Goal: Information Seeking & Learning: Check status

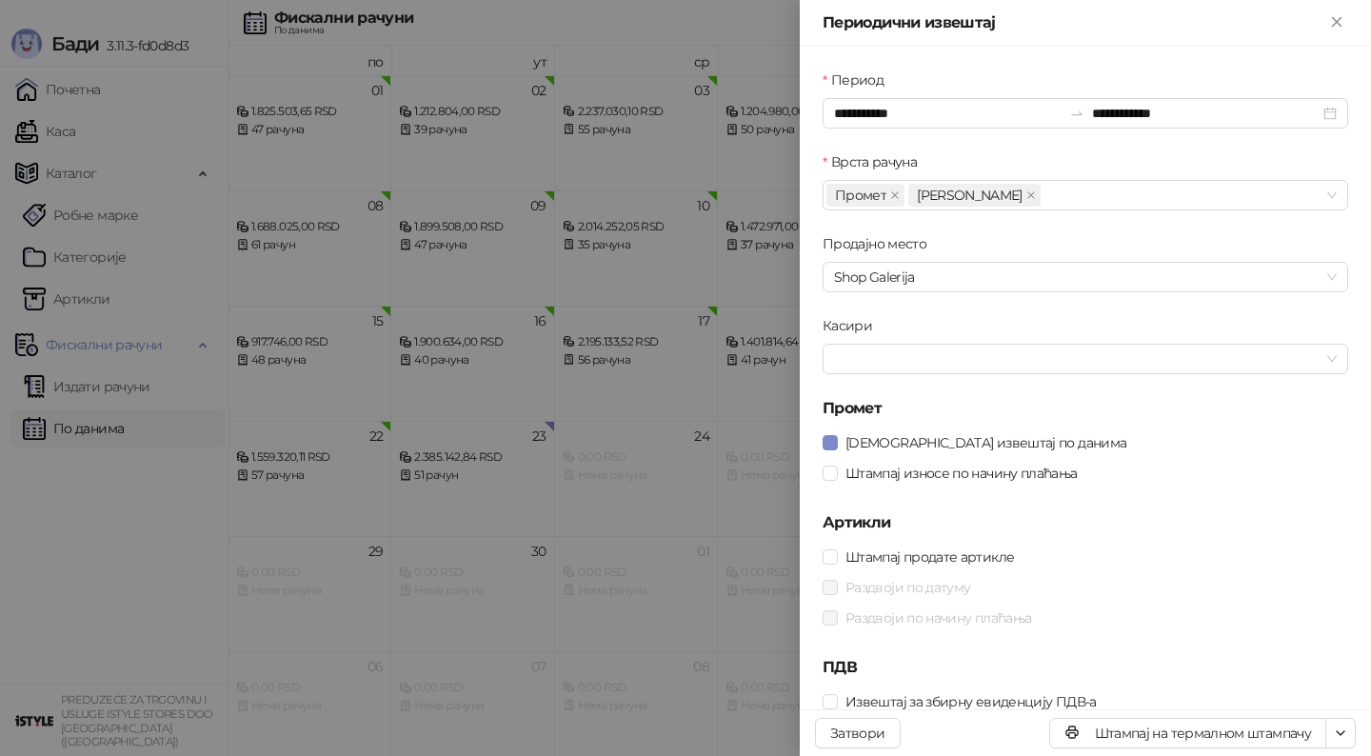
click at [484, 533] on div at bounding box center [685, 378] width 1371 height 756
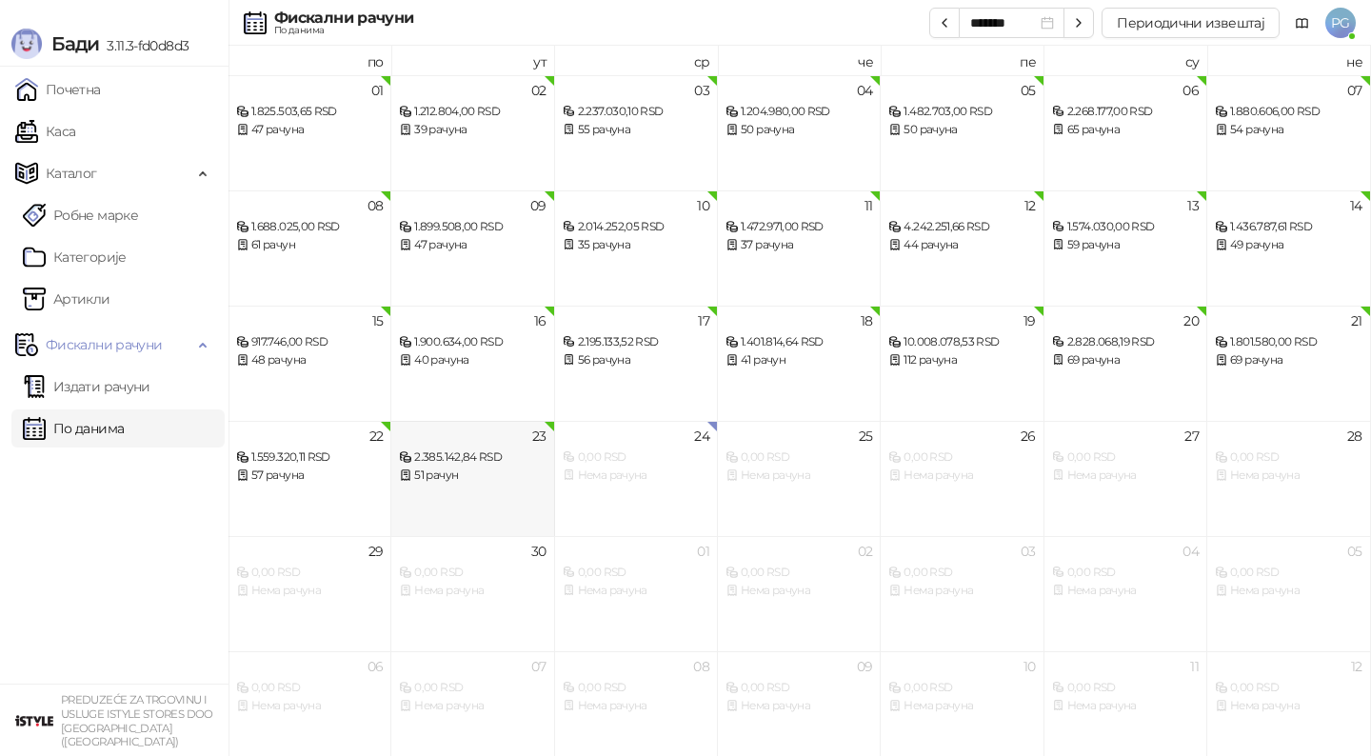
click at [460, 503] on div "23 2.385.142,84 RSD 51 рачун" at bounding box center [472, 478] width 163 height 115
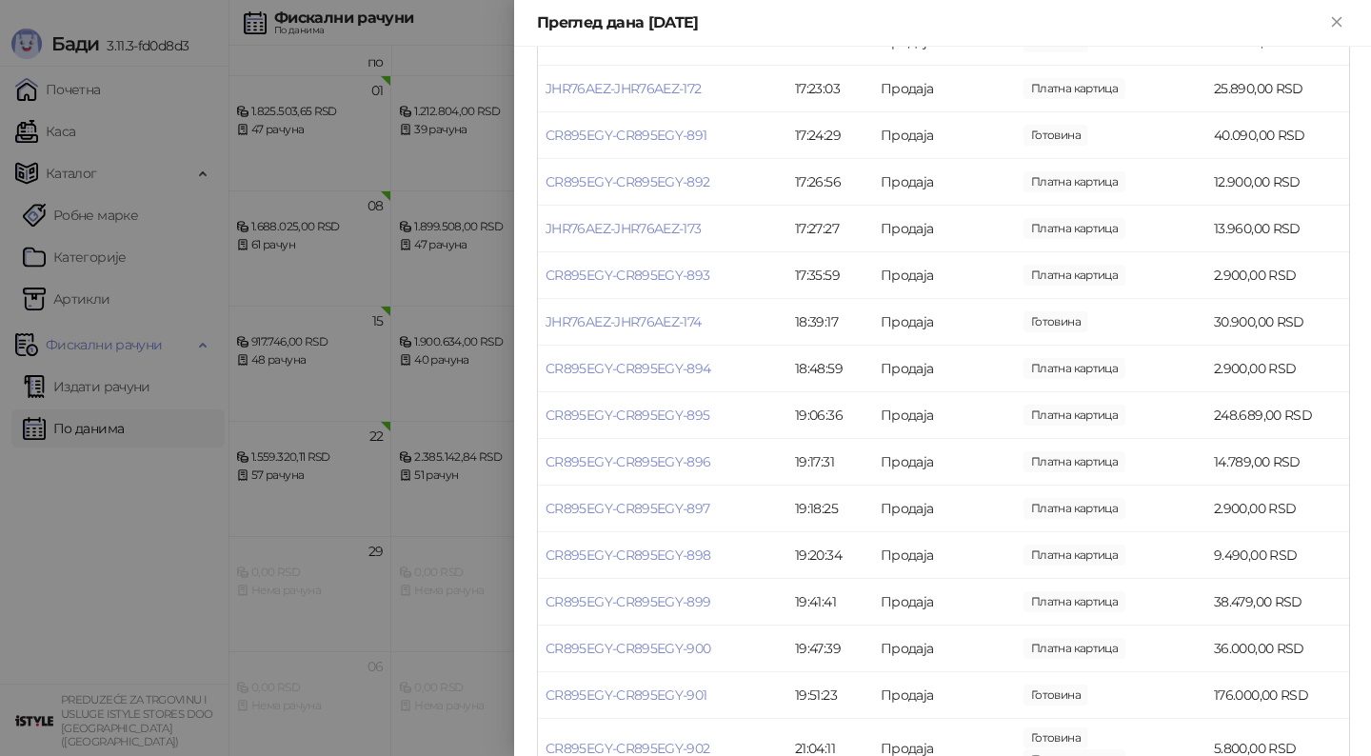
scroll to position [1998, 0]
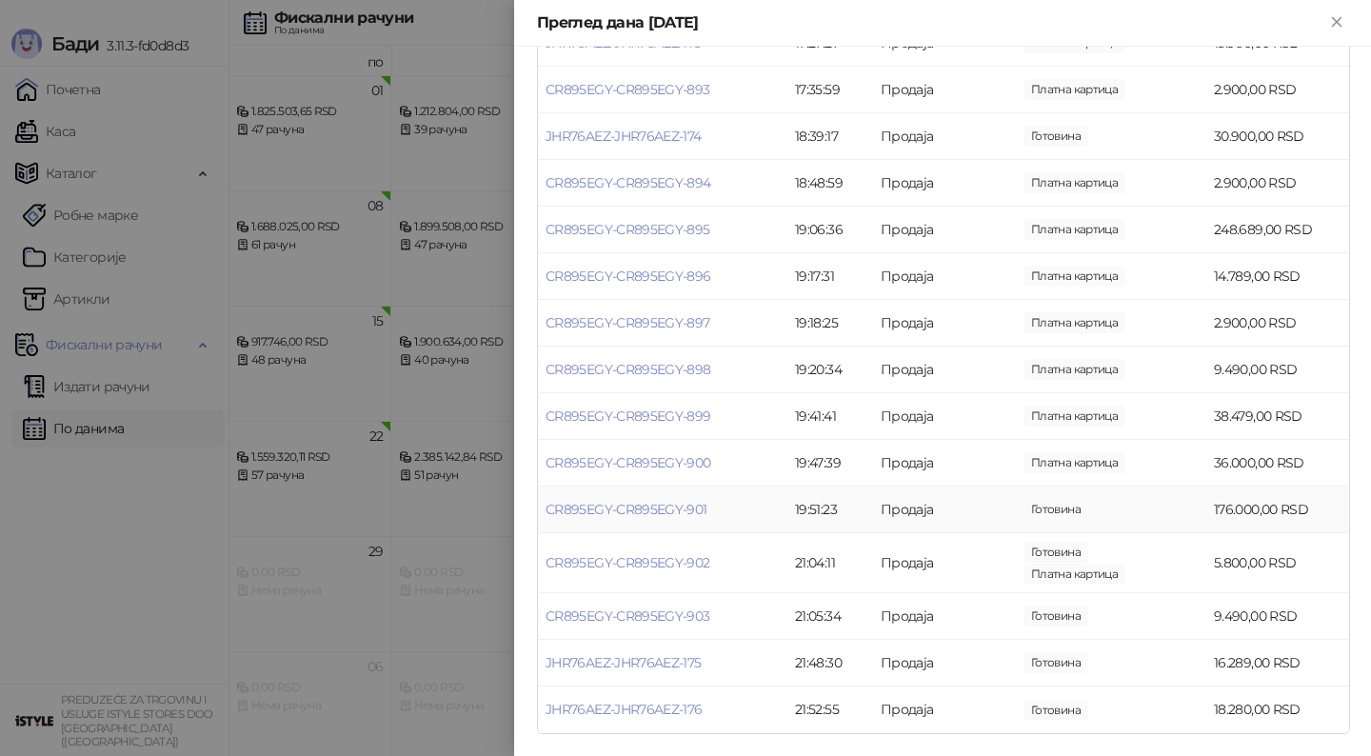
click at [611, 493] on td "CR895EGY-CR895EGY-901" at bounding box center [662, 510] width 249 height 47
click at [606, 509] on link "CR895EGY-CR895EGY-901" at bounding box center [627, 509] width 162 height 17
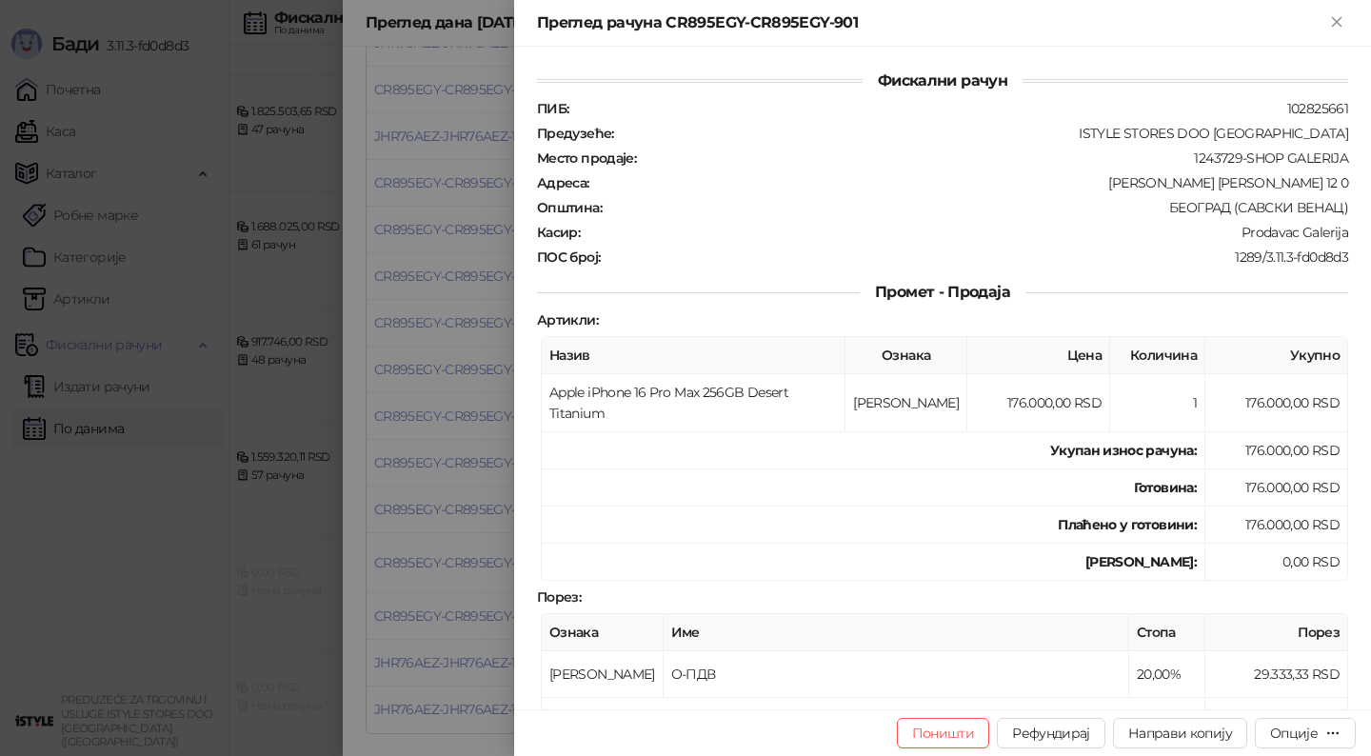
click at [434, 566] on div at bounding box center [685, 378] width 1371 height 756
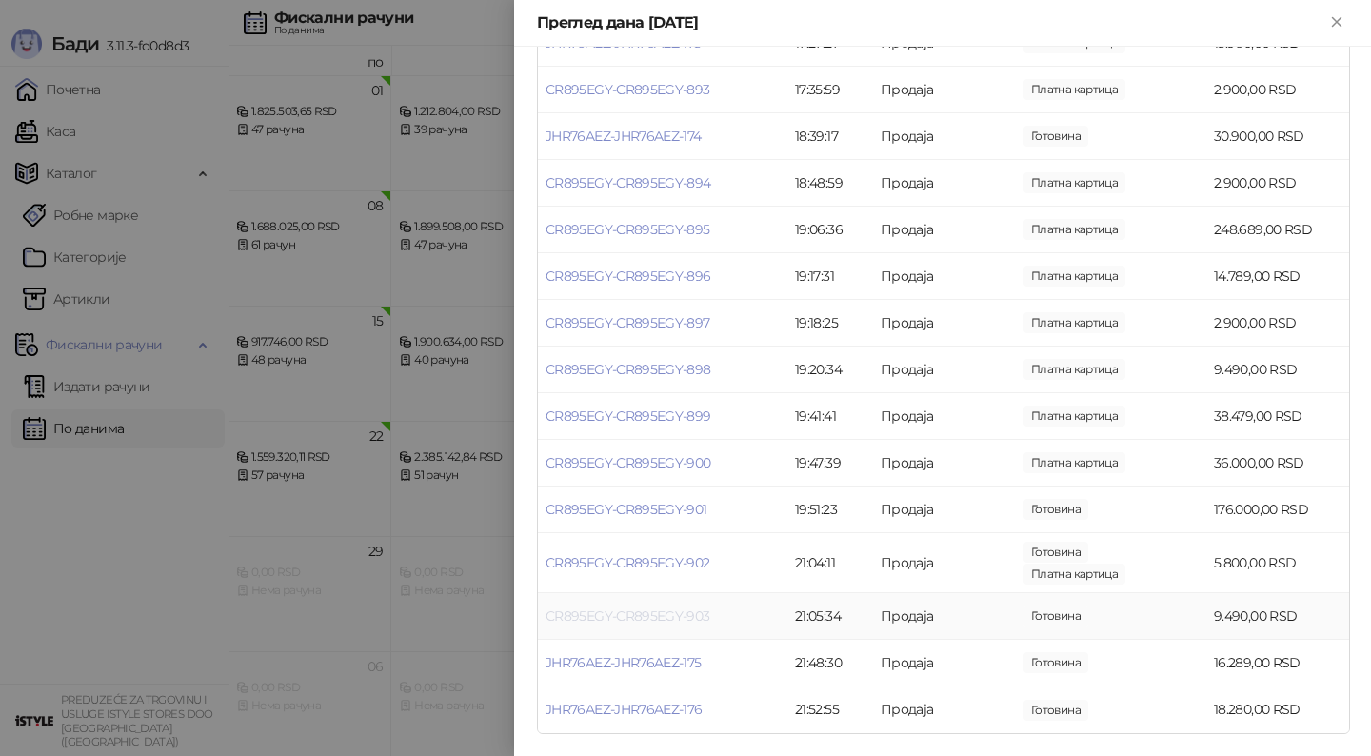
click at [608, 611] on link "CR895EGY-CR895EGY-903" at bounding box center [628, 616] width 165 height 17
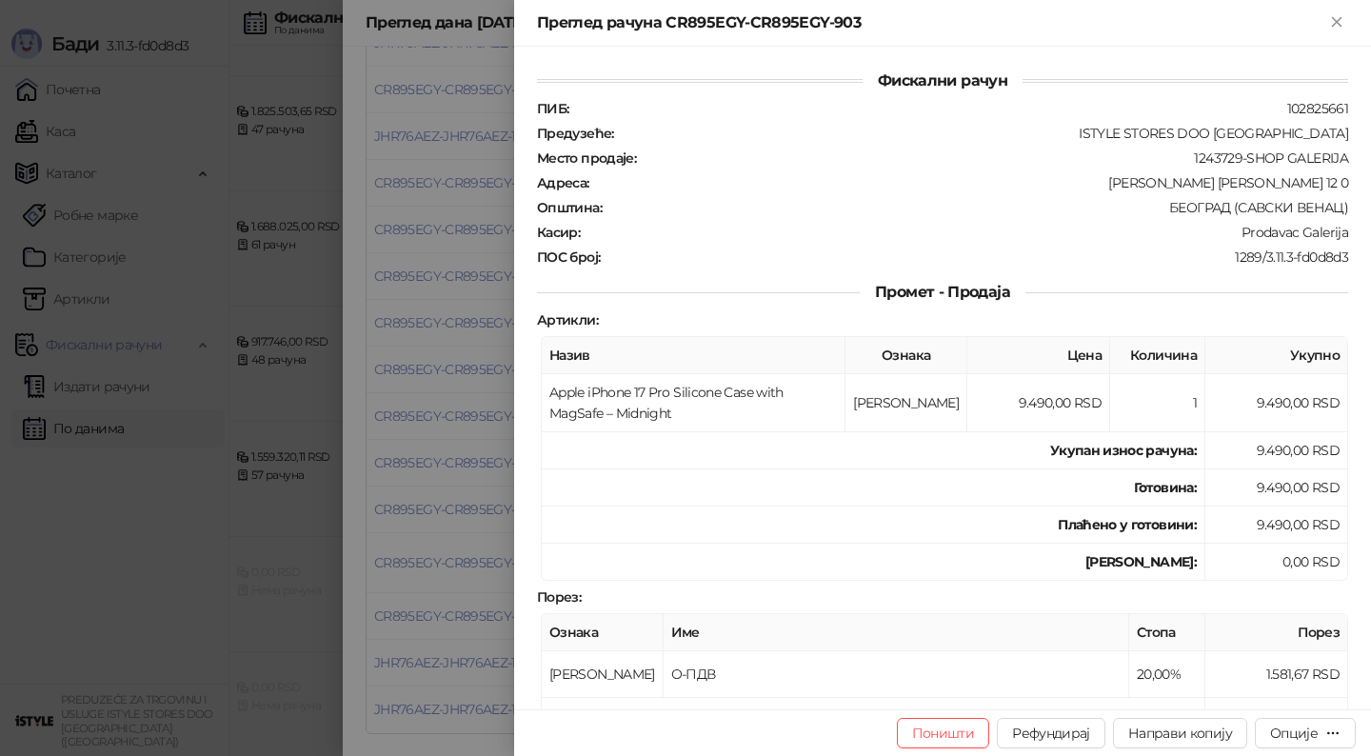
click at [410, 632] on div at bounding box center [685, 378] width 1371 height 756
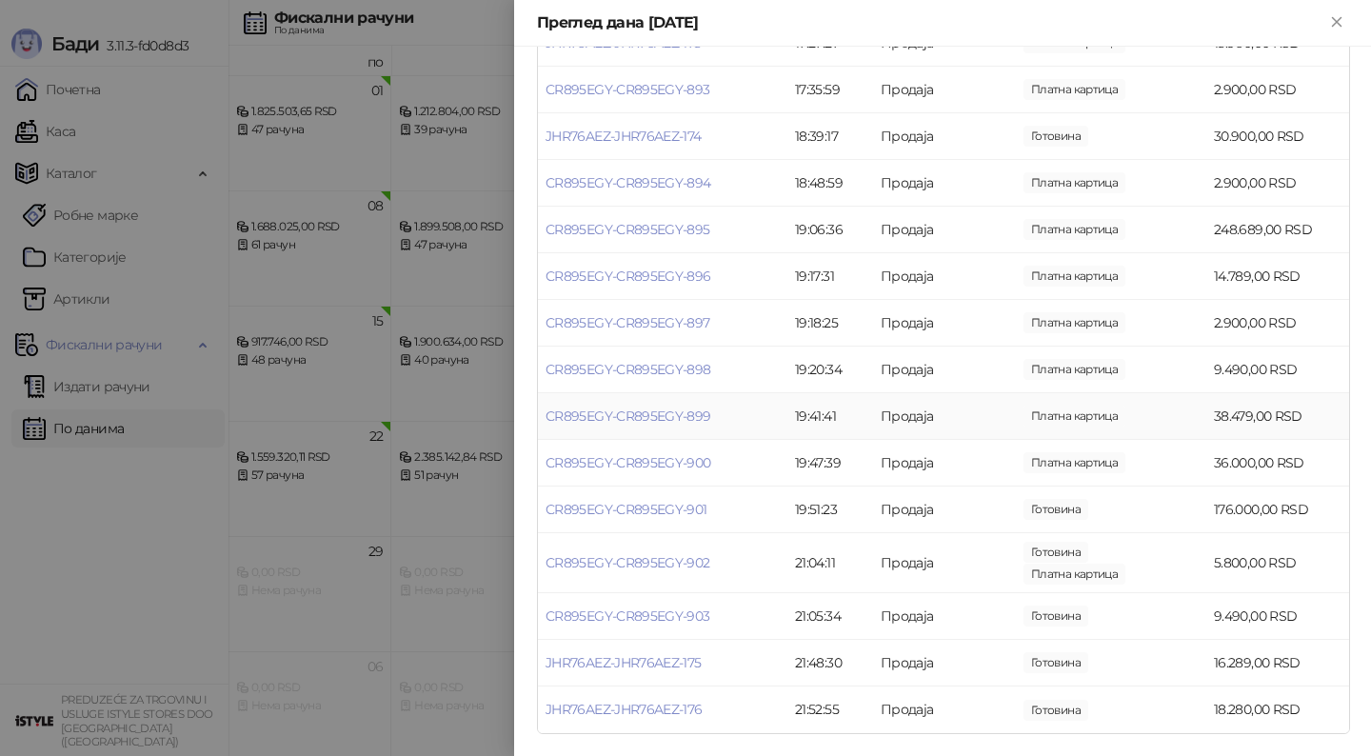
click at [663, 424] on td "CR895EGY-CR895EGY-899" at bounding box center [662, 416] width 249 height 47
click at [639, 415] on link "CR895EGY-CR895EGY-899" at bounding box center [629, 416] width 166 height 17
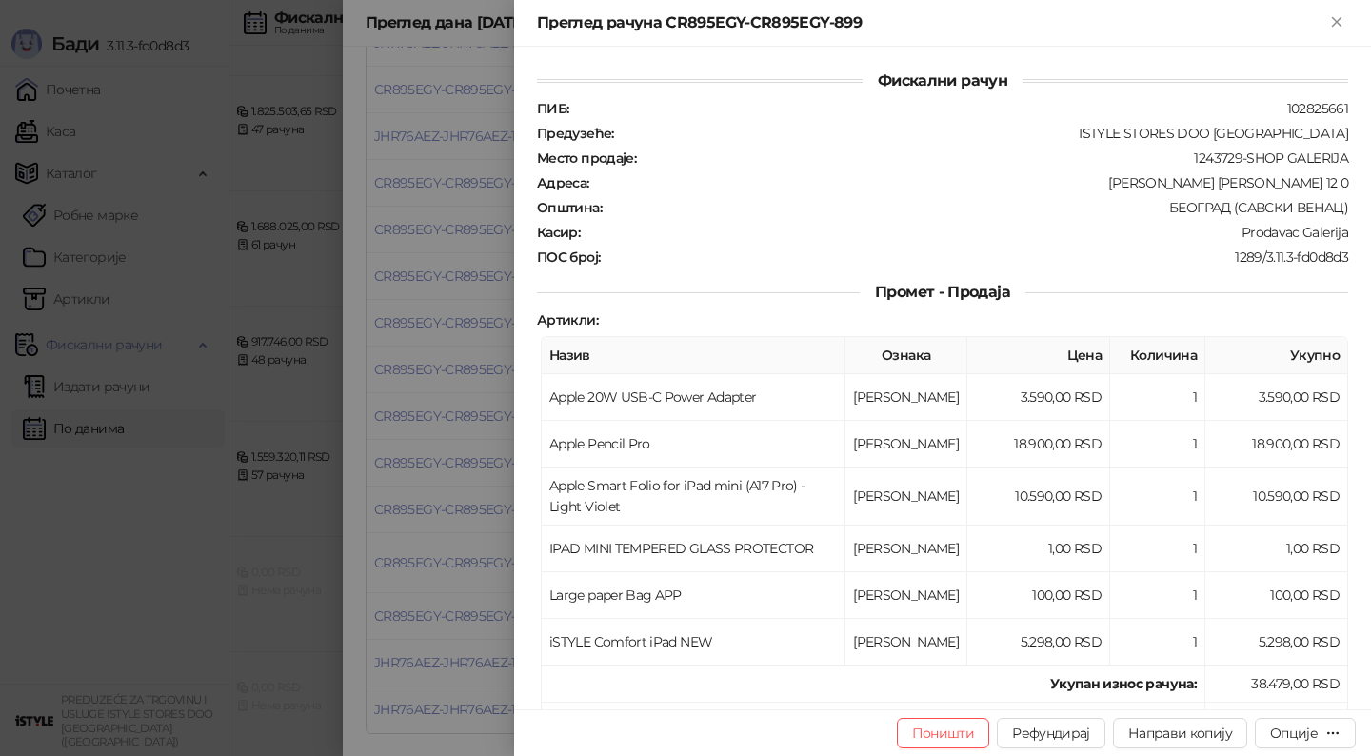
click at [419, 451] on div at bounding box center [685, 378] width 1371 height 756
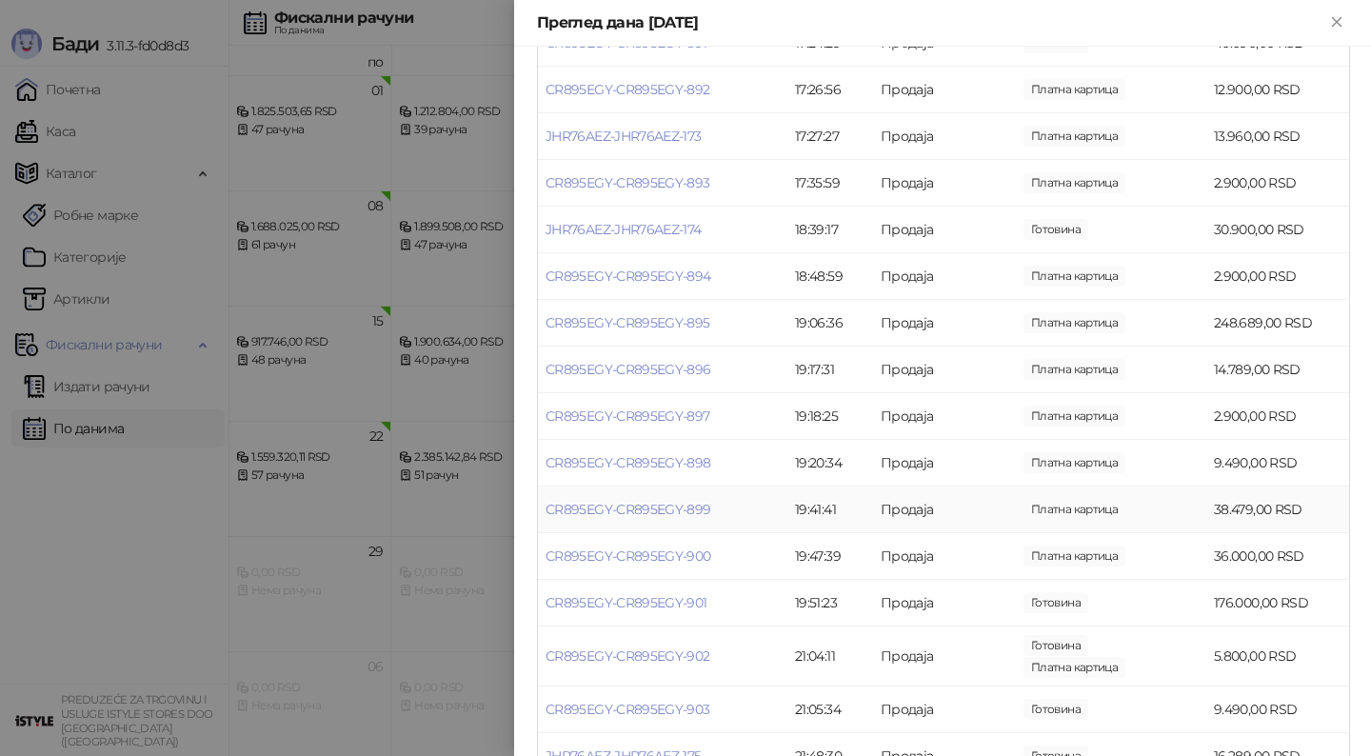
scroll to position [1902, 0]
click at [647, 374] on link "CR895EGY-CR895EGY-896" at bounding box center [629, 371] width 166 height 17
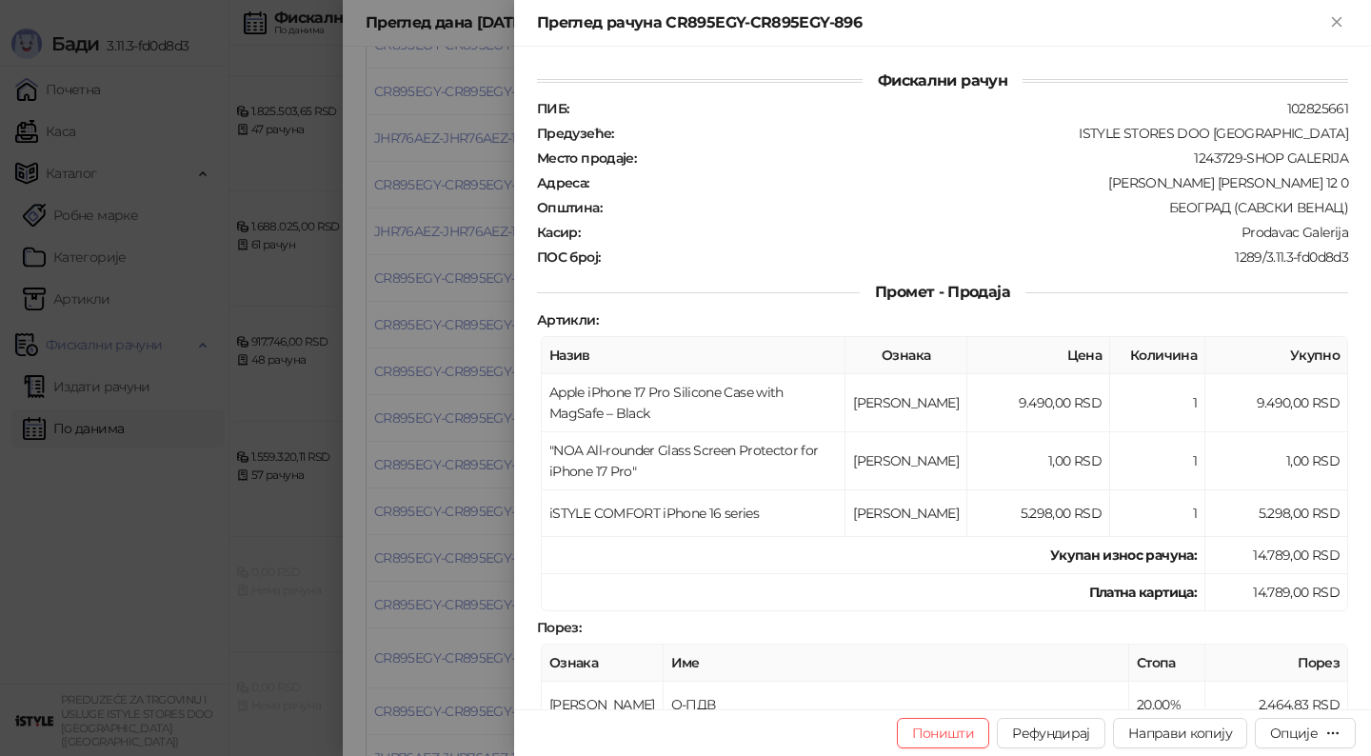
click at [423, 448] on div at bounding box center [685, 378] width 1371 height 756
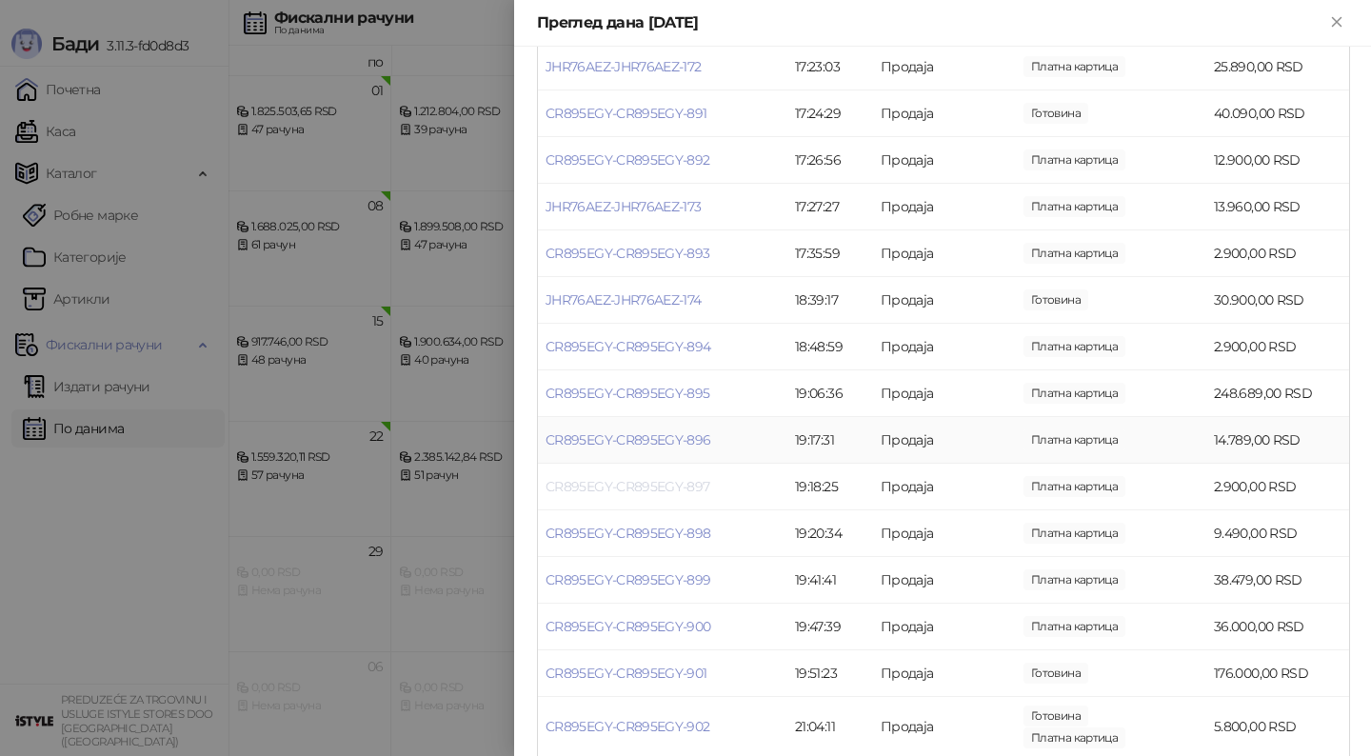
scroll to position [1826, 0]
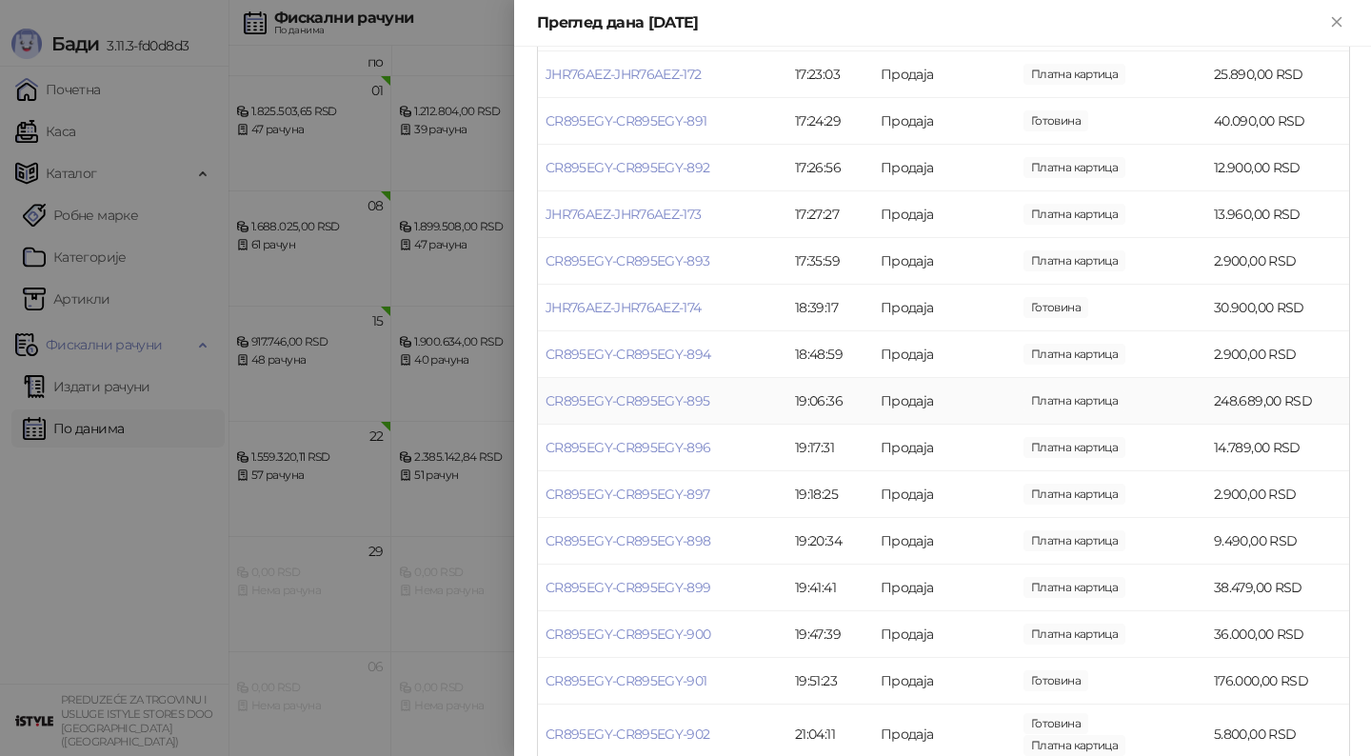
click at [668, 389] on td "CR895EGY-CR895EGY-895" at bounding box center [662, 401] width 249 height 47
click at [658, 398] on link "CR895EGY-CR895EGY-895" at bounding box center [628, 400] width 165 height 17
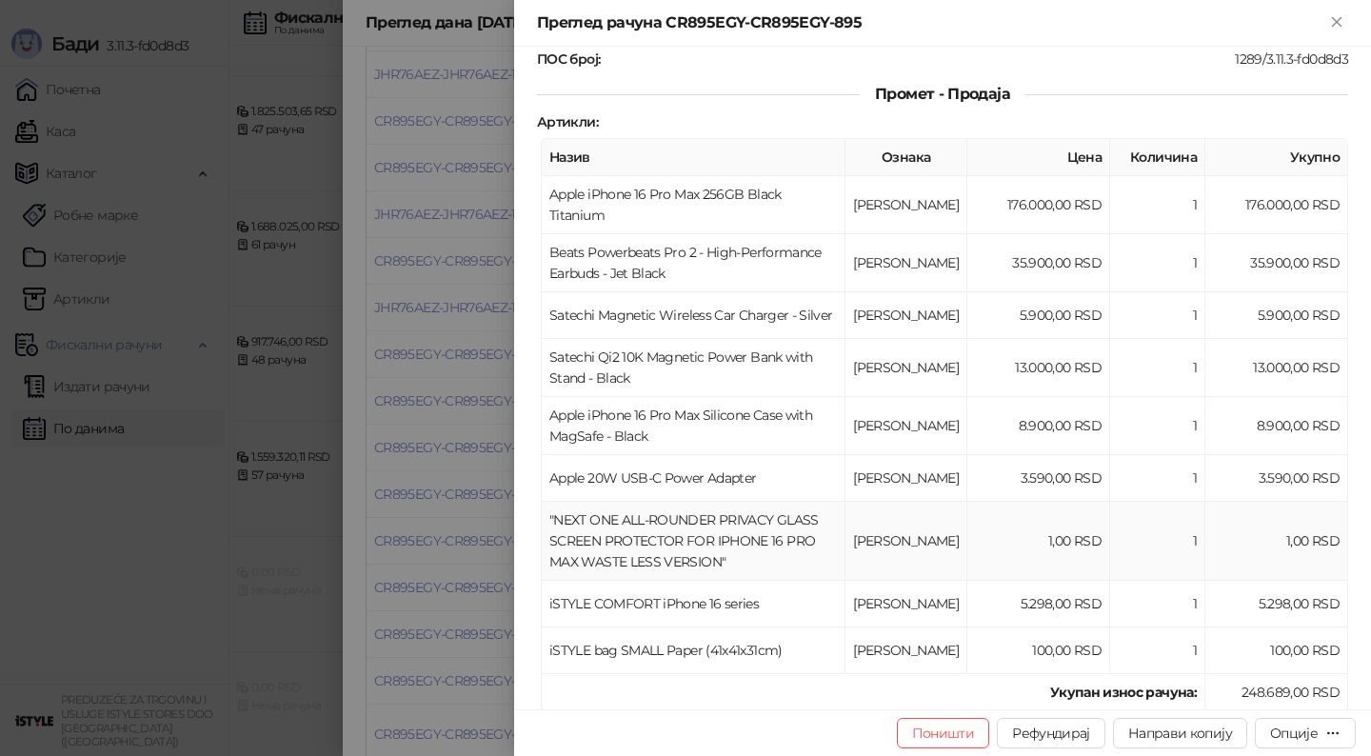
scroll to position [198, 0]
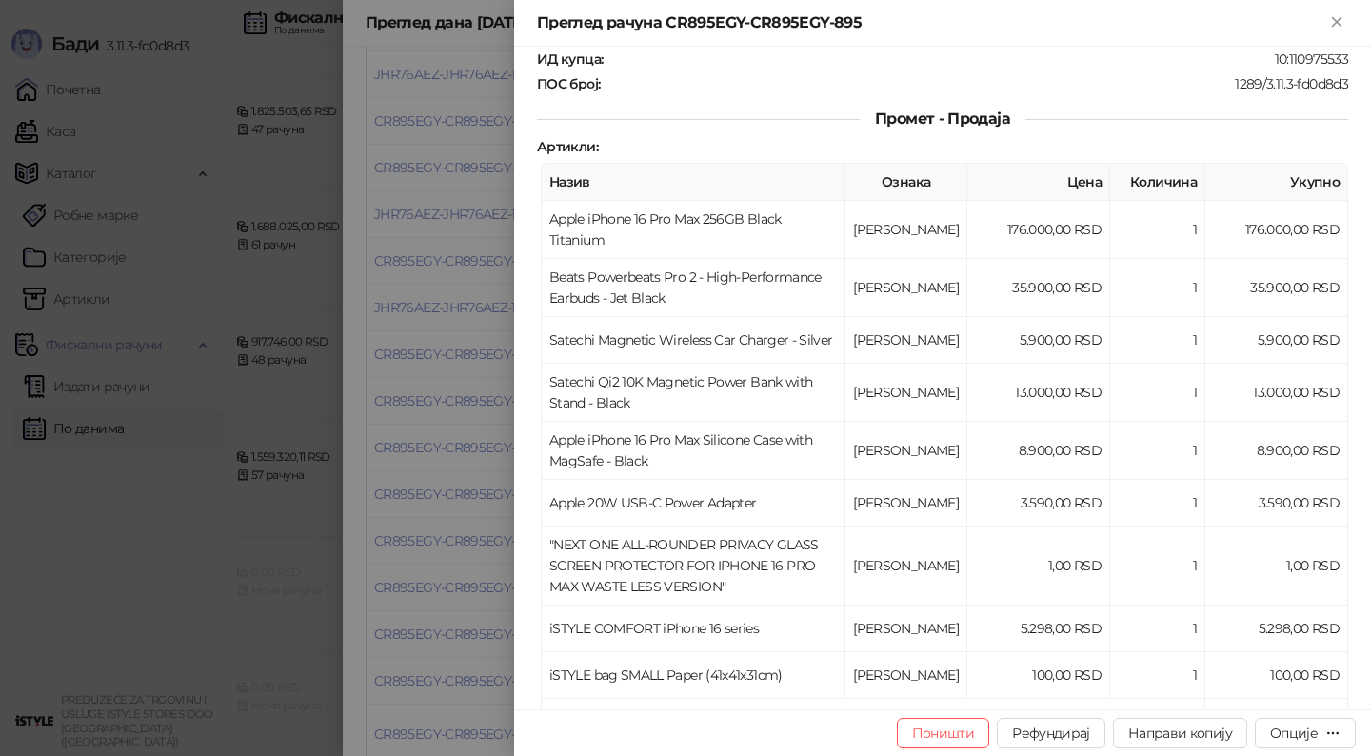
click at [457, 549] on div at bounding box center [685, 378] width 1371 height 756
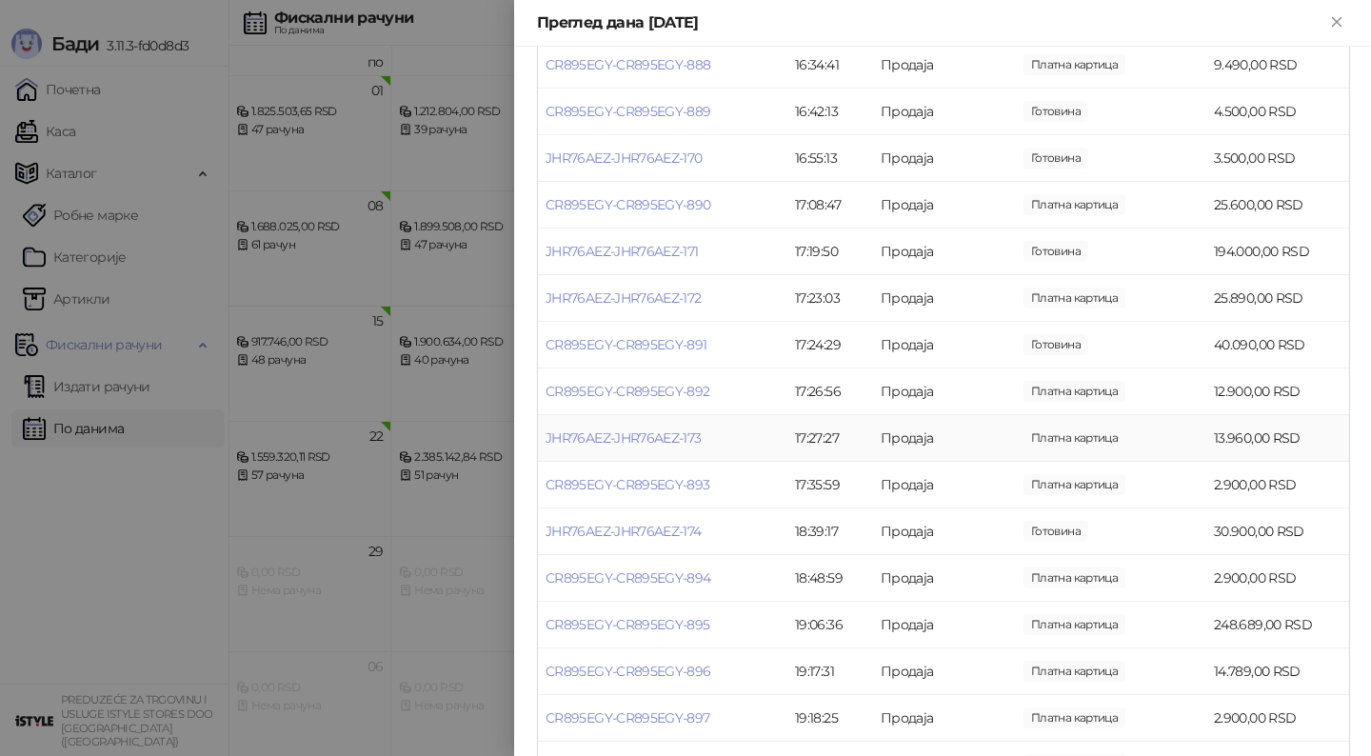
scroll to position [1597, 0]
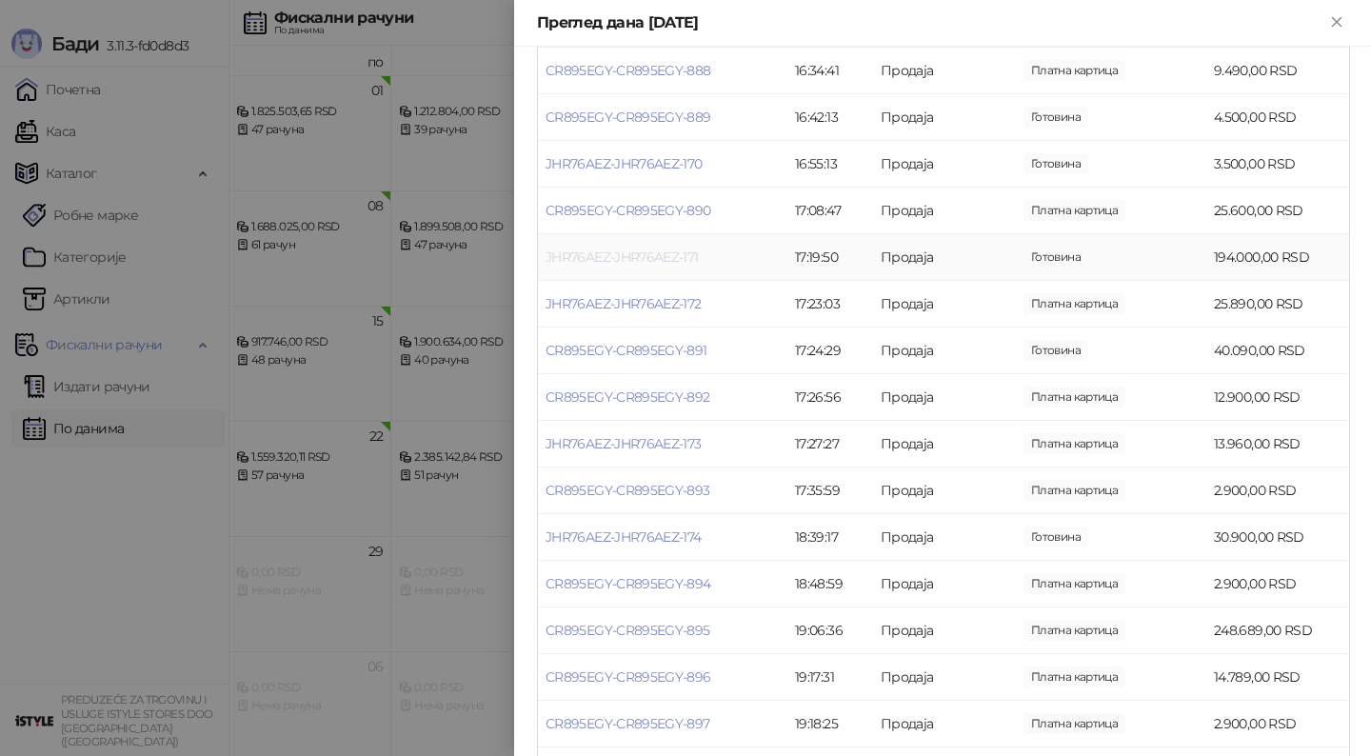
click at [602, 257] on link "JHR76AEZ-JHR76AEZ-171" at bounding box center [622, 257] width 153 height 17
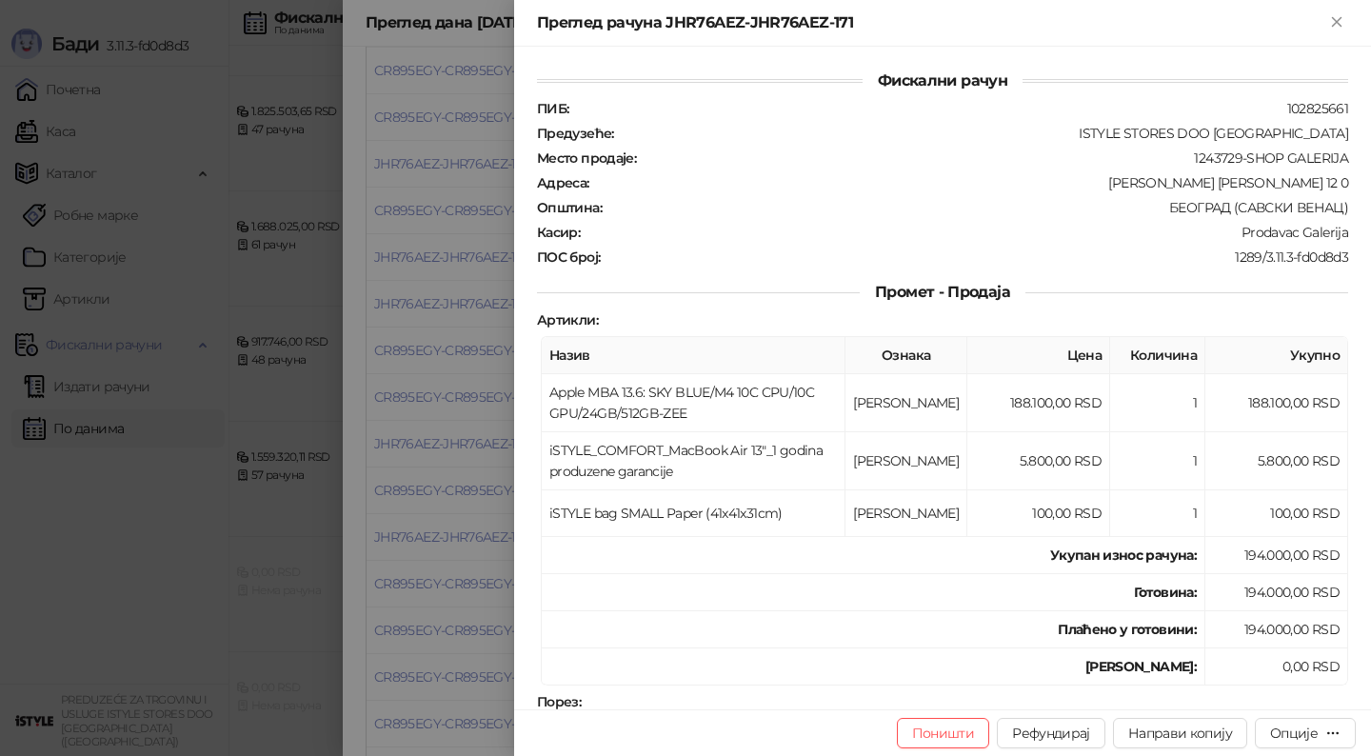
click at [442, 296] on div at bounding box center [685, 378] width 1371 height 756
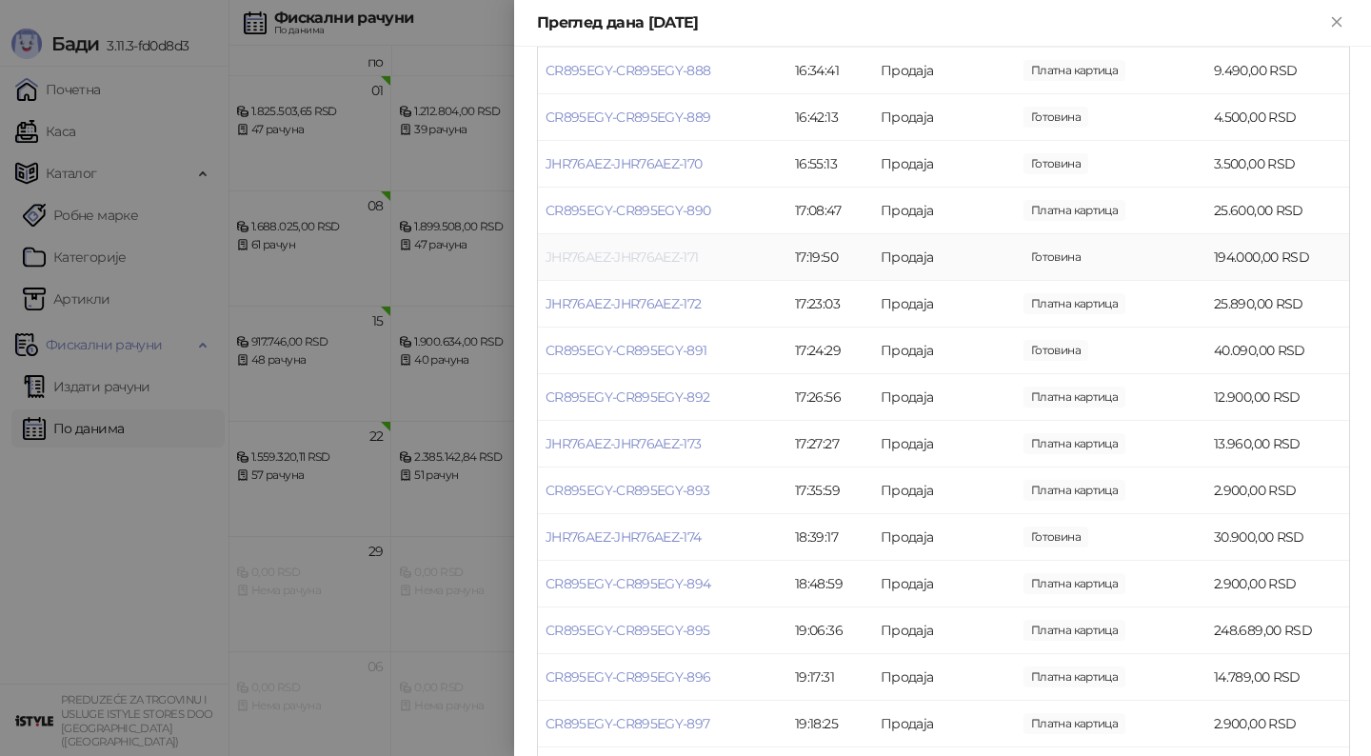
click at [582, 259] on link "JHR76AEZ-JHR76AEZ-171" at bounding box center [622, 257] width 153 height 17
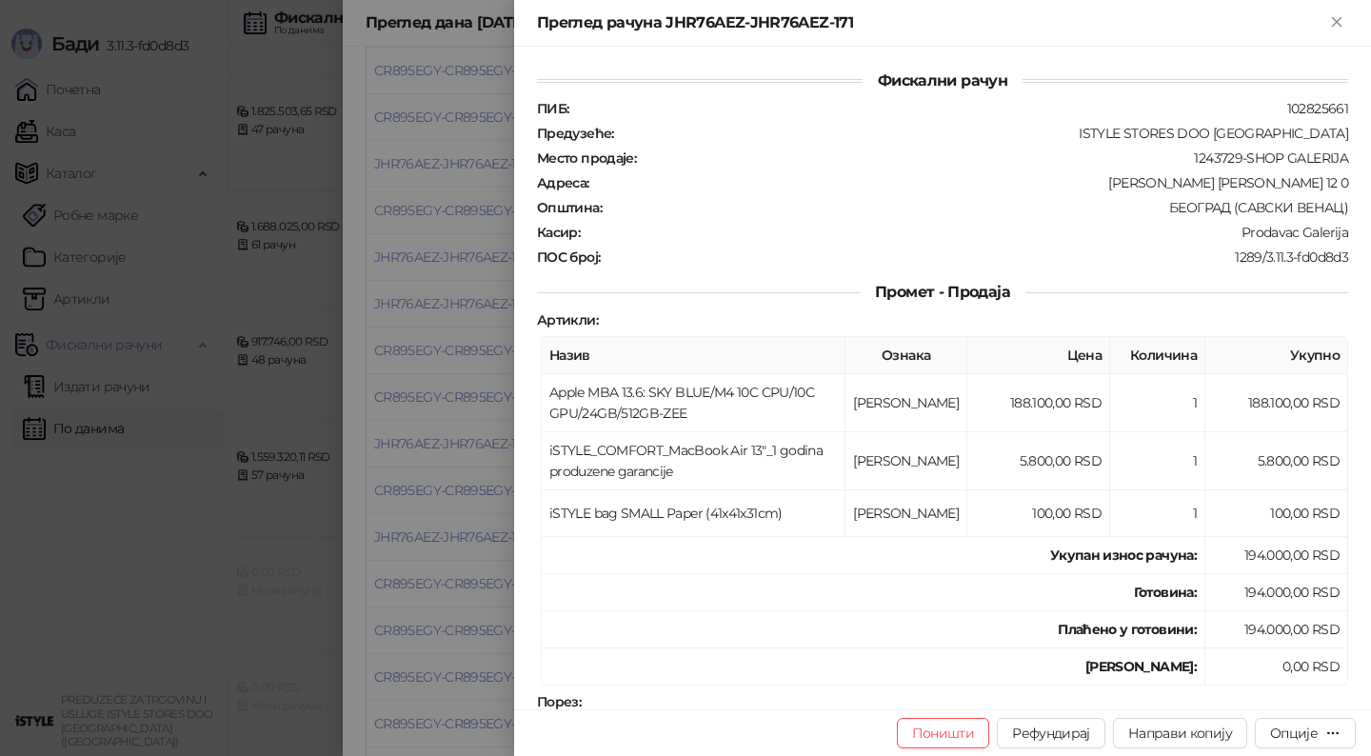
click at [473, 291] on div at bounding box center [685, 378] width 1371 height 756
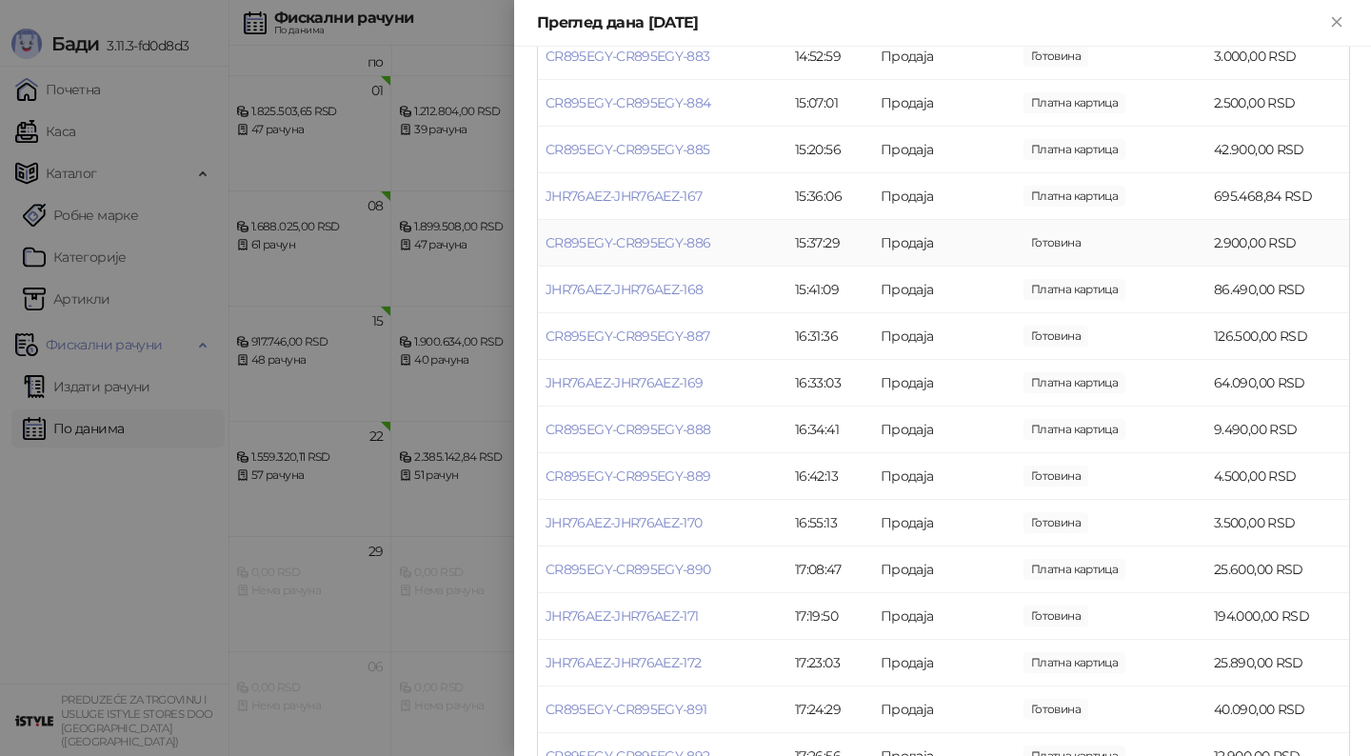
scroll to position [1235, 0]
click at [616, 334] on link "CR895EGY-CR895EGY-887" at bounding box center [628, 338] width 165 height 17
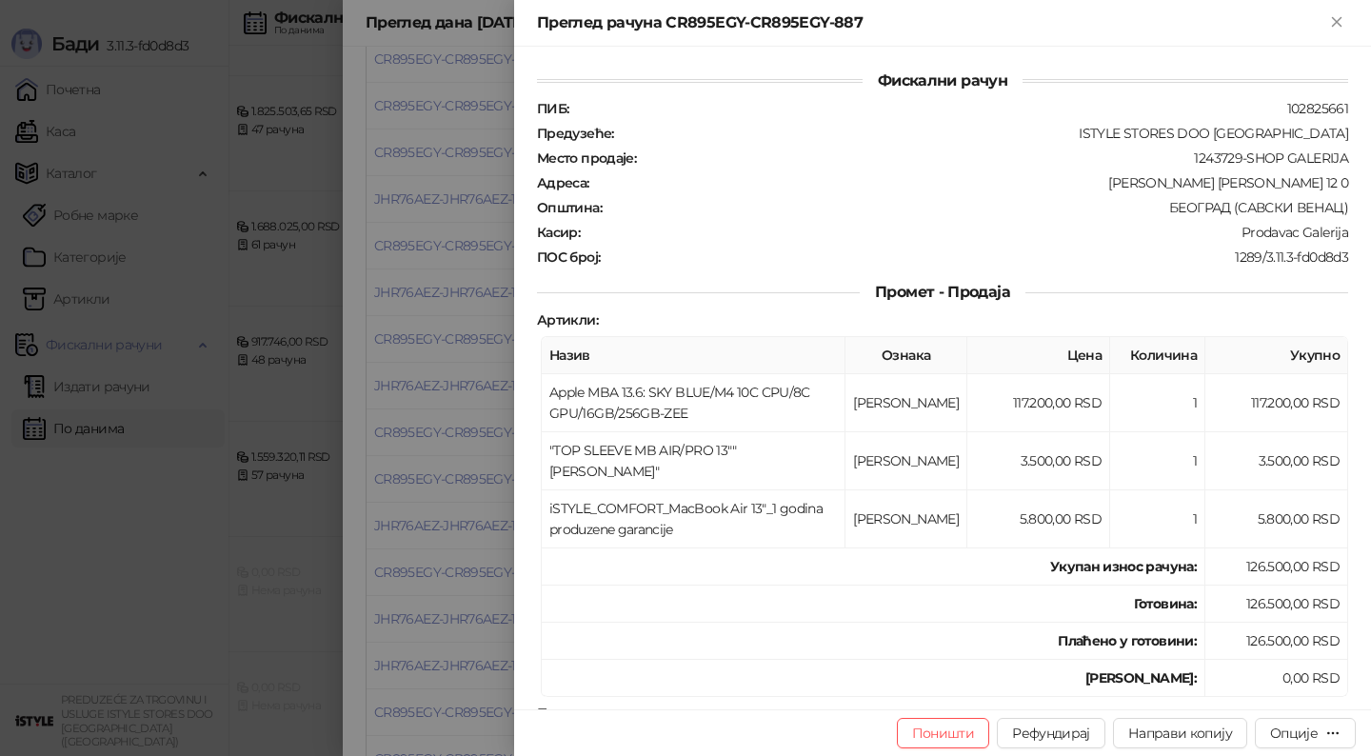
click at [473, 348] on div at bounding box center [685, 378] width 1371 height 756
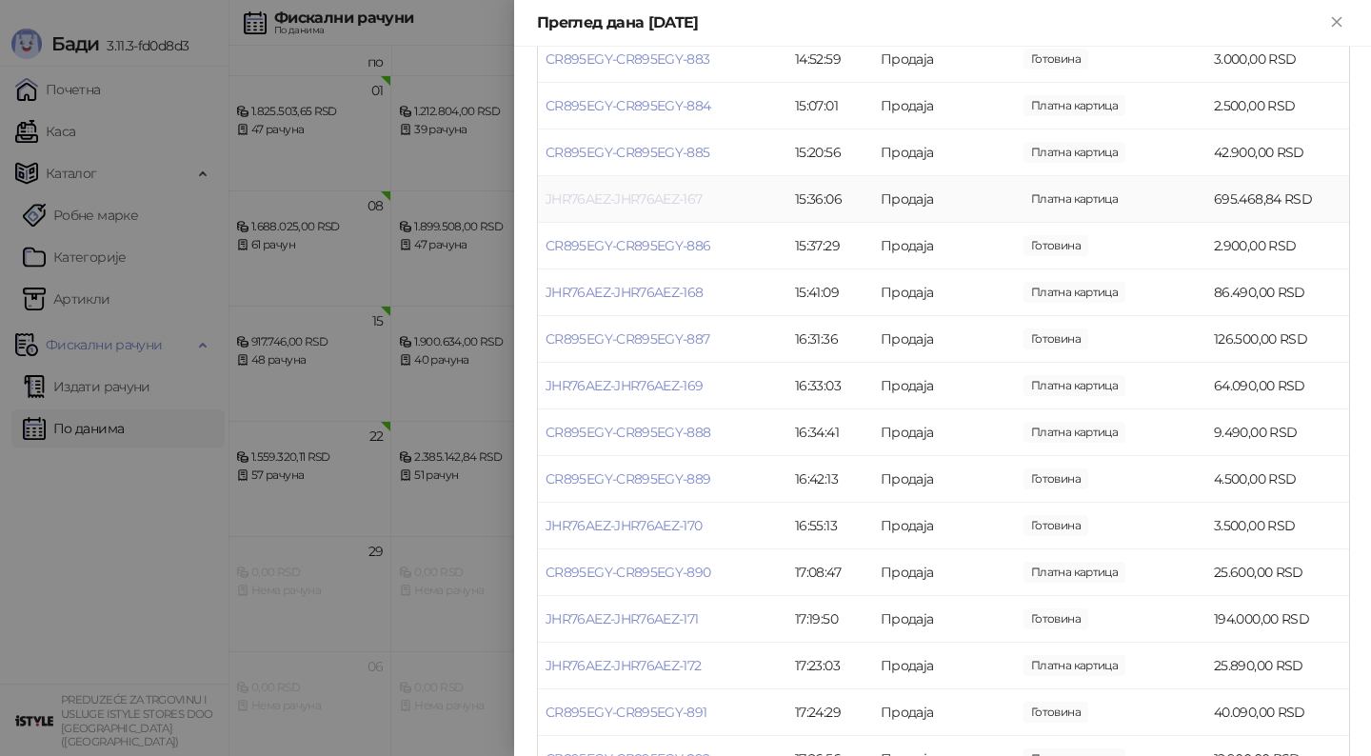
click at [661, 198] on link "JHR76AEZ-JHR76AEZ-167" at bounding box center [624, 198] width 157 height 17
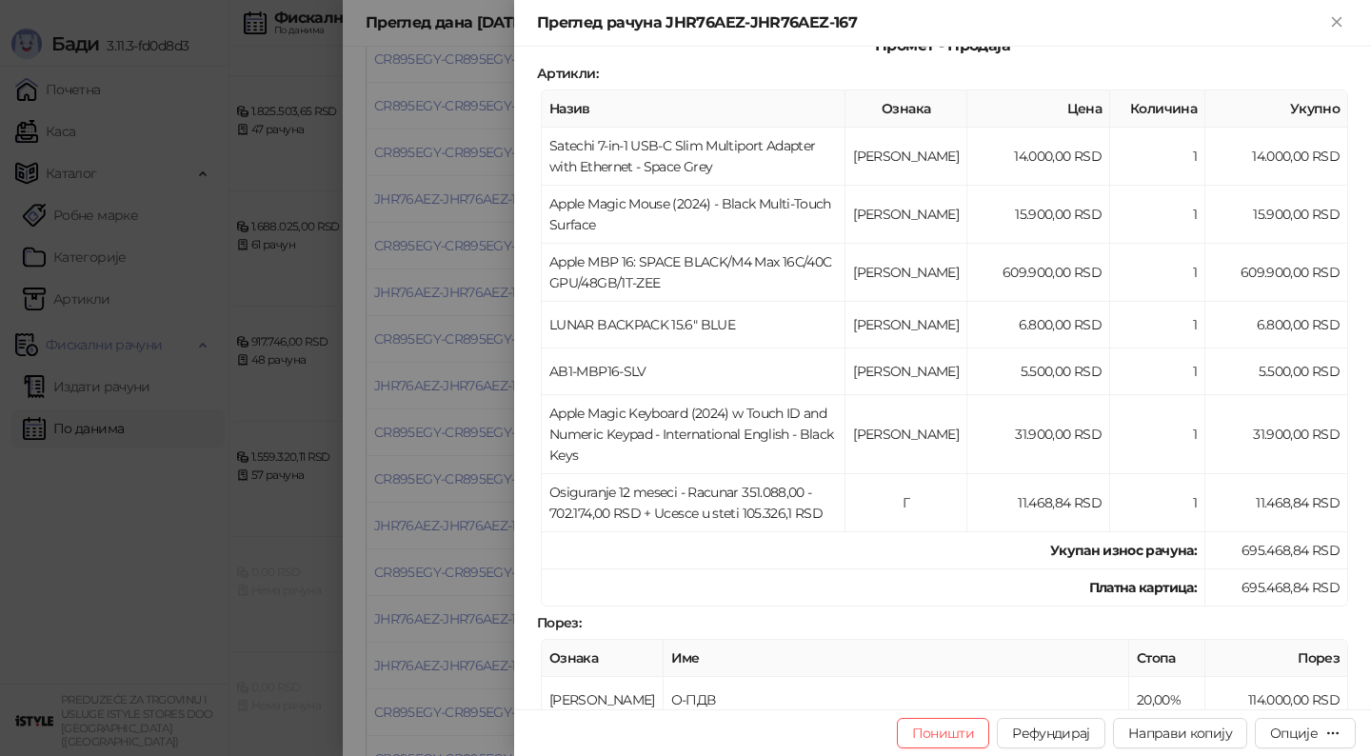
scroll to position [269, 0]
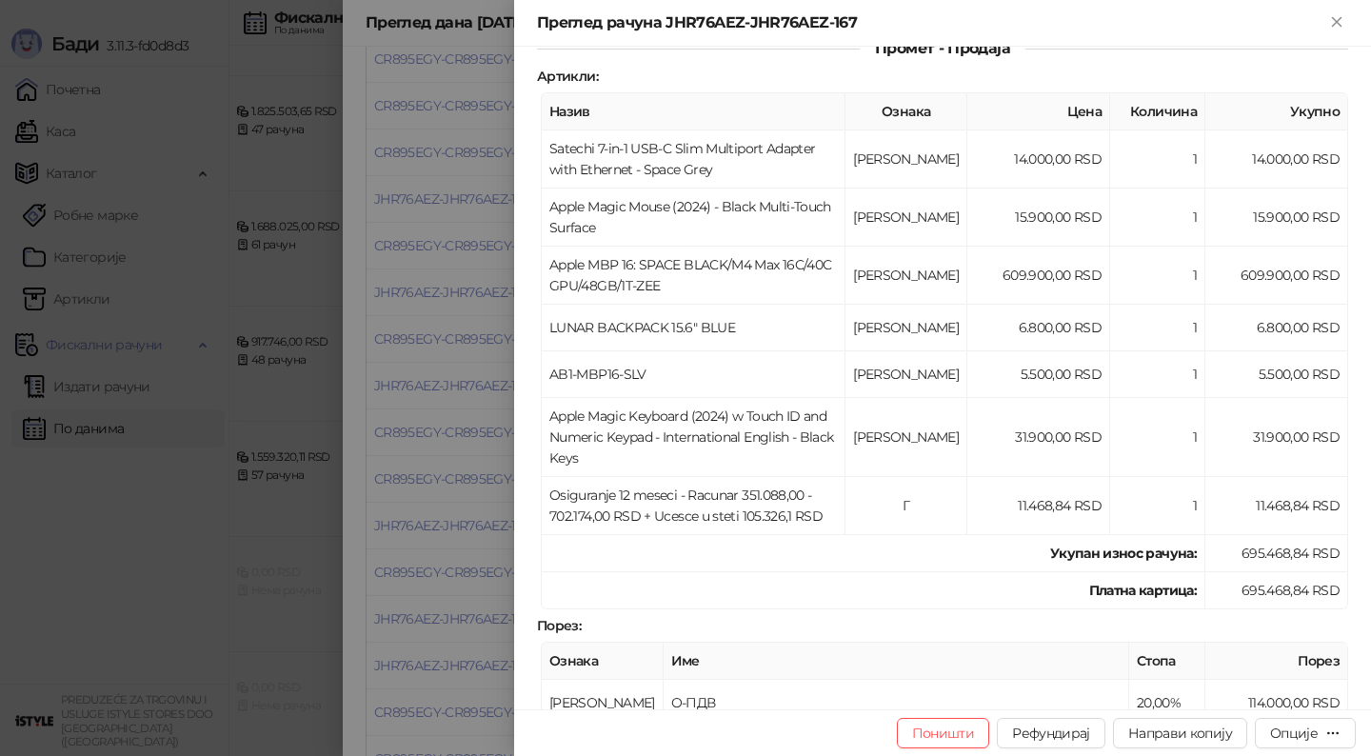
click at [192, 587] on div at bounding box center [685, 378] width 1371 height 756
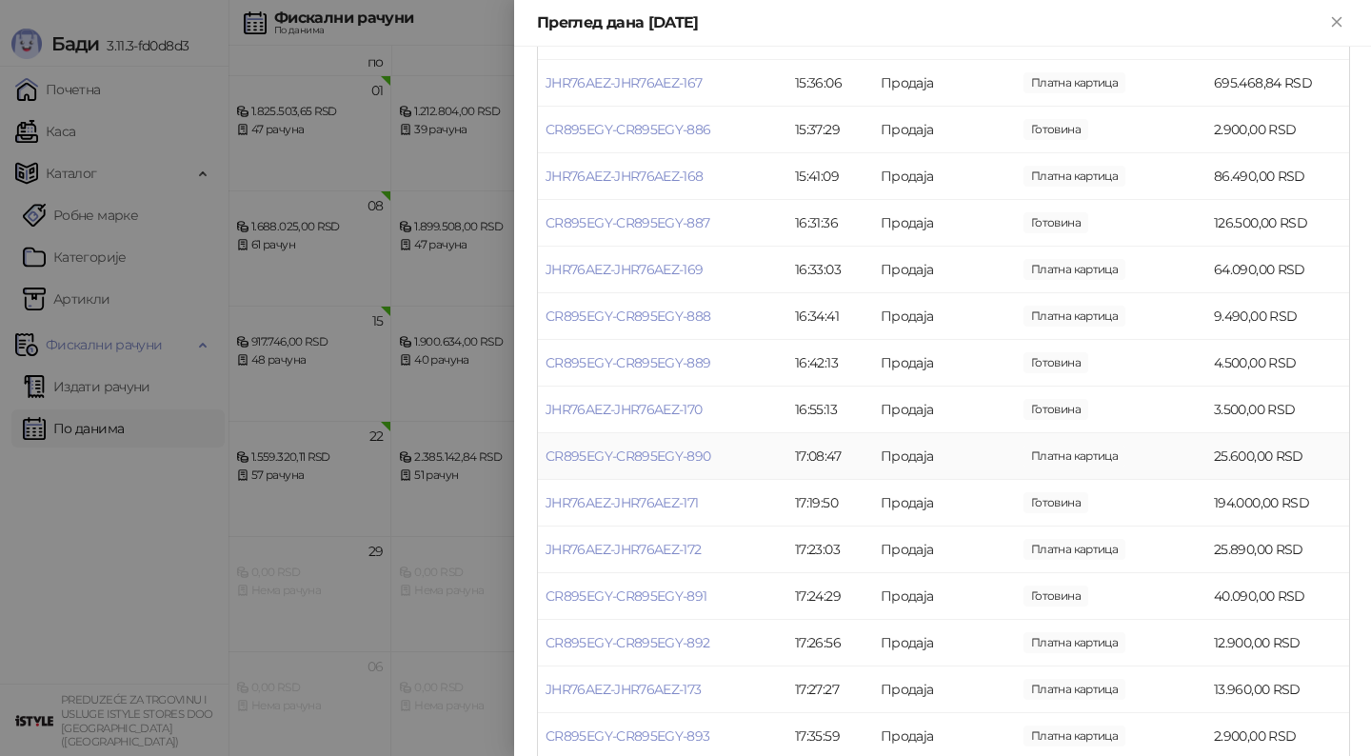
scroll to position [1359, 0]
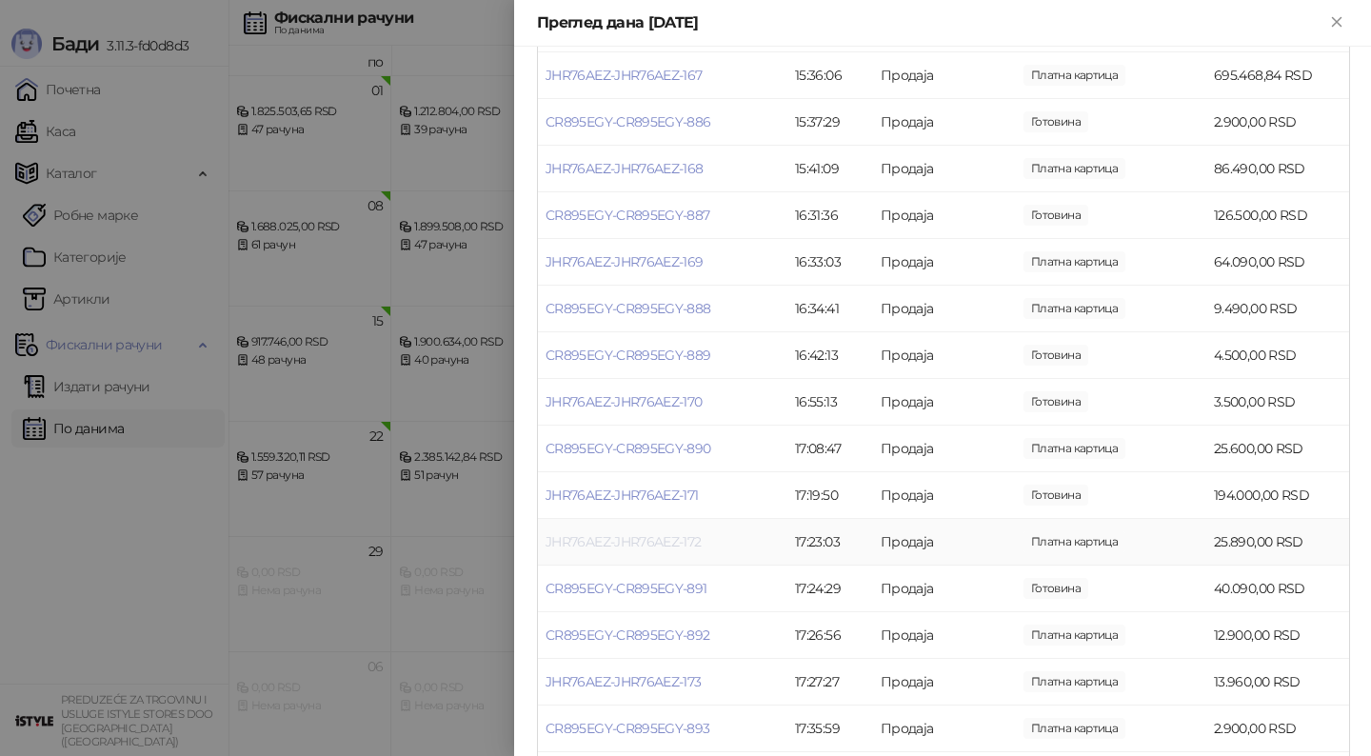
click at [678, 536] on link "JHR76AEZ-JHR76AEZ-172" at bounding box center [624, 541] width 156 height 17
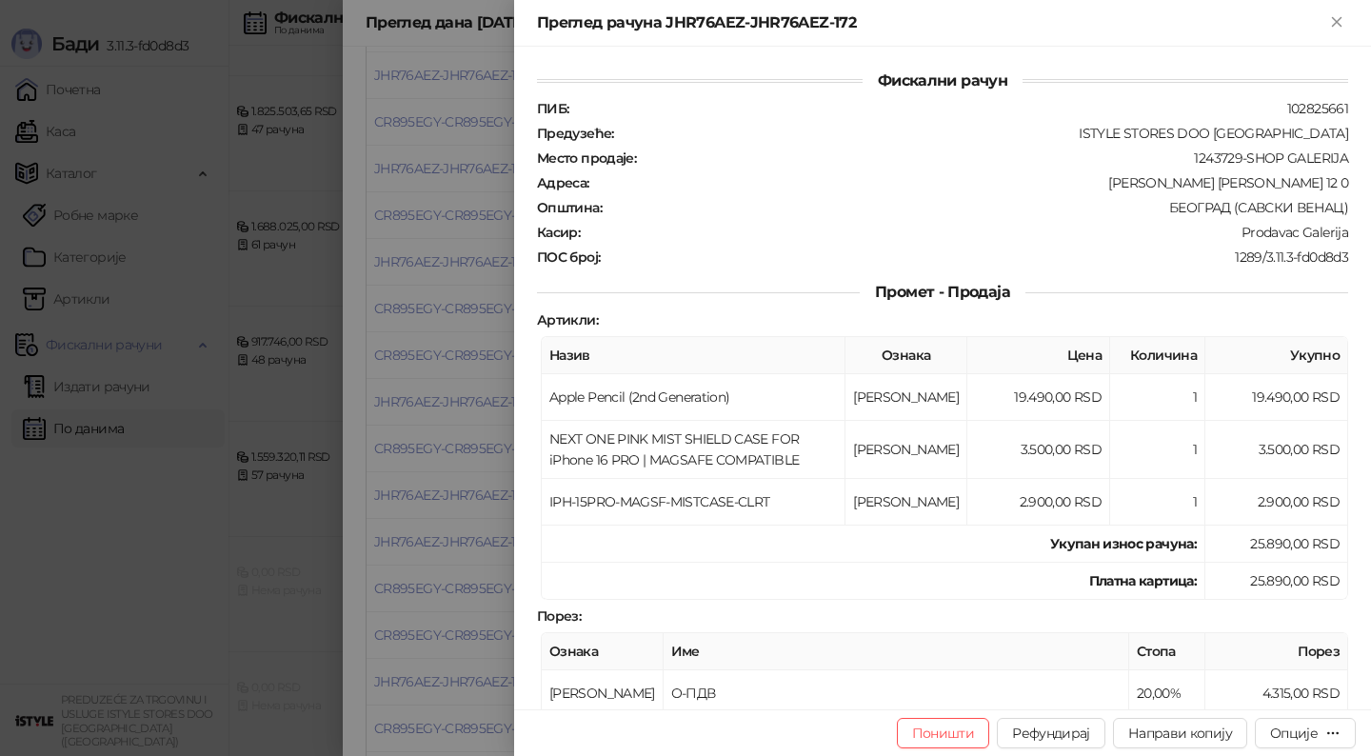
click at [448, 498] on div at bounding box center [685, 378] width 1371 height 756
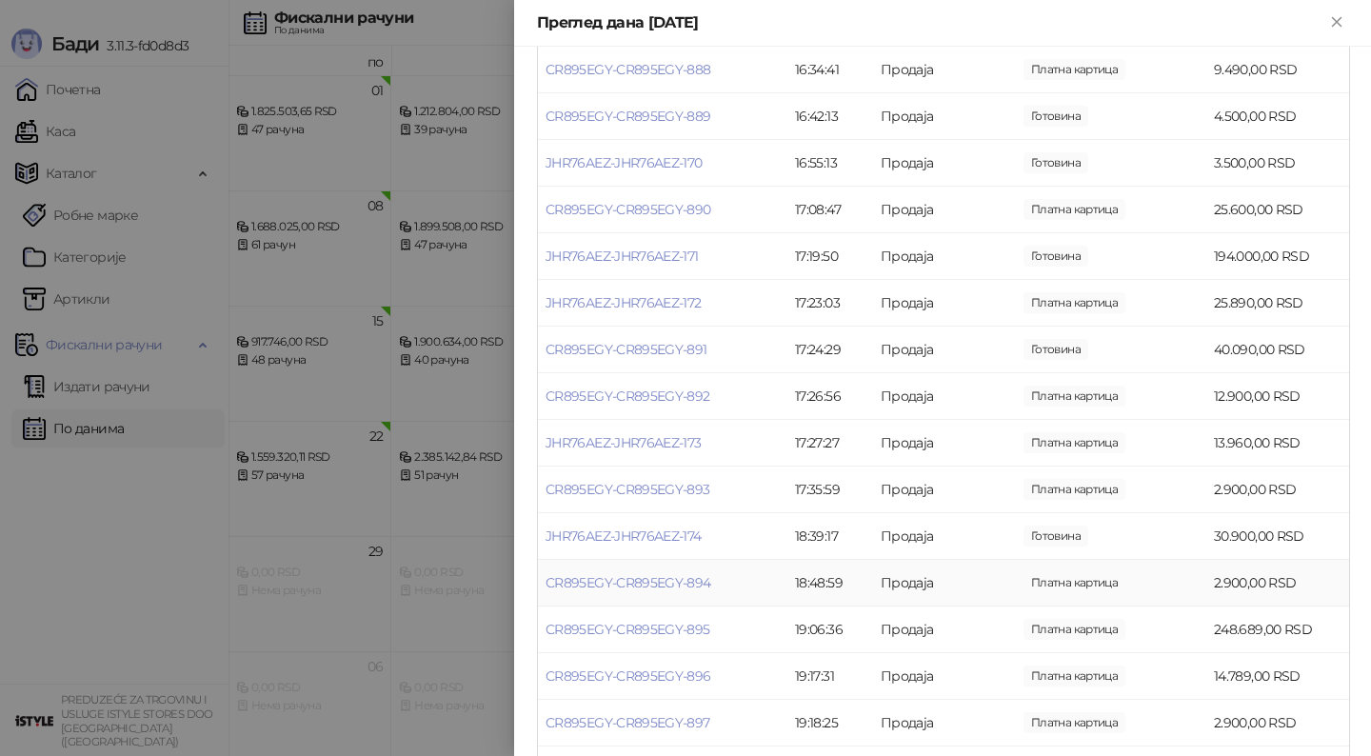
scroll to position [1603, 0]
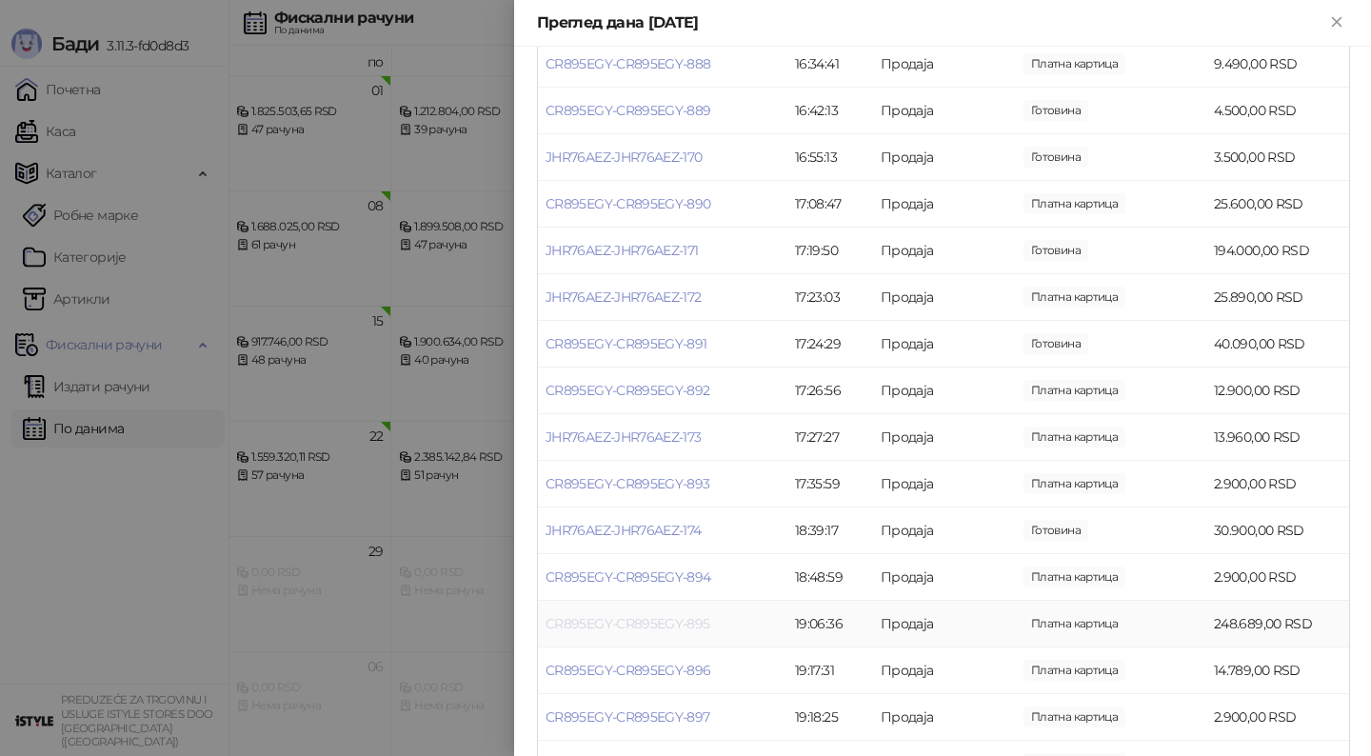
click at [665, 622] on link "CR895EGY-CR895EGY-895" at bounding box center [628, 623] width 165 height 17
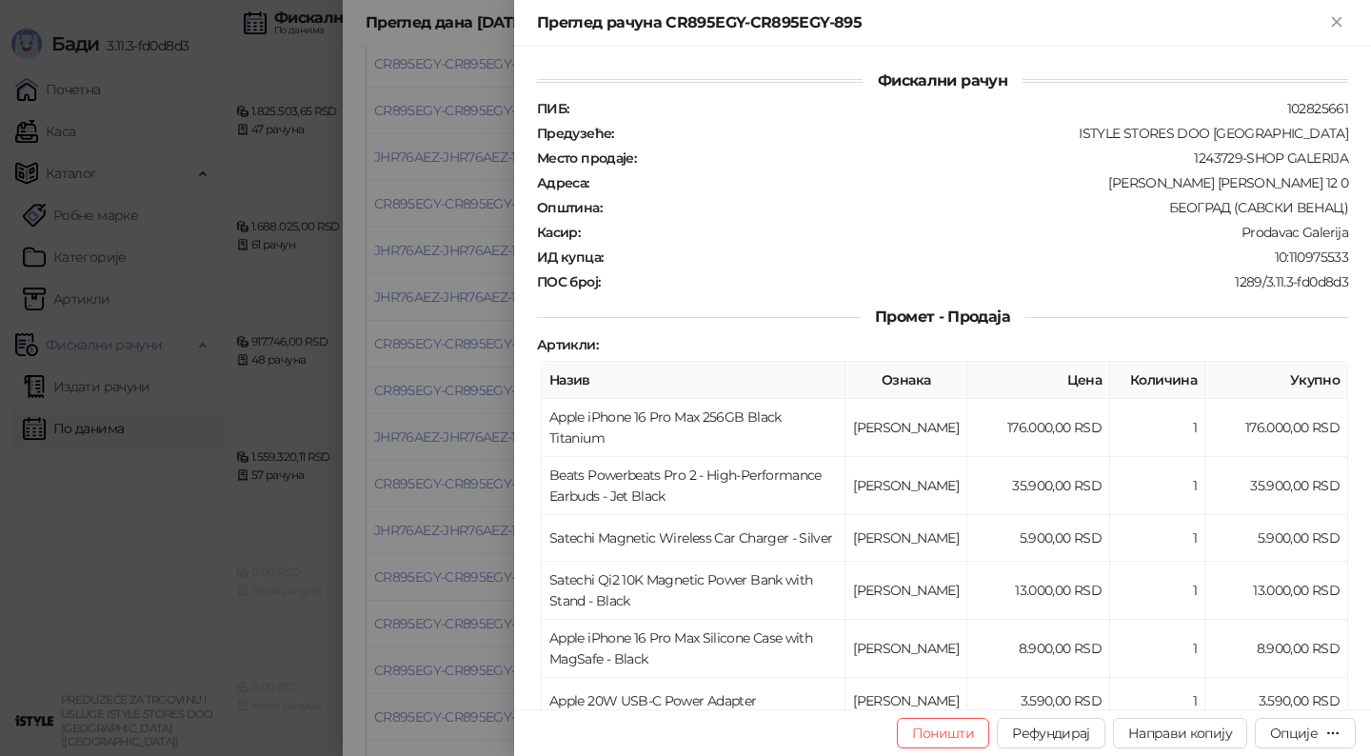
click at [440, 595] on div at bounding box center [685, 378] width 1371 height 756
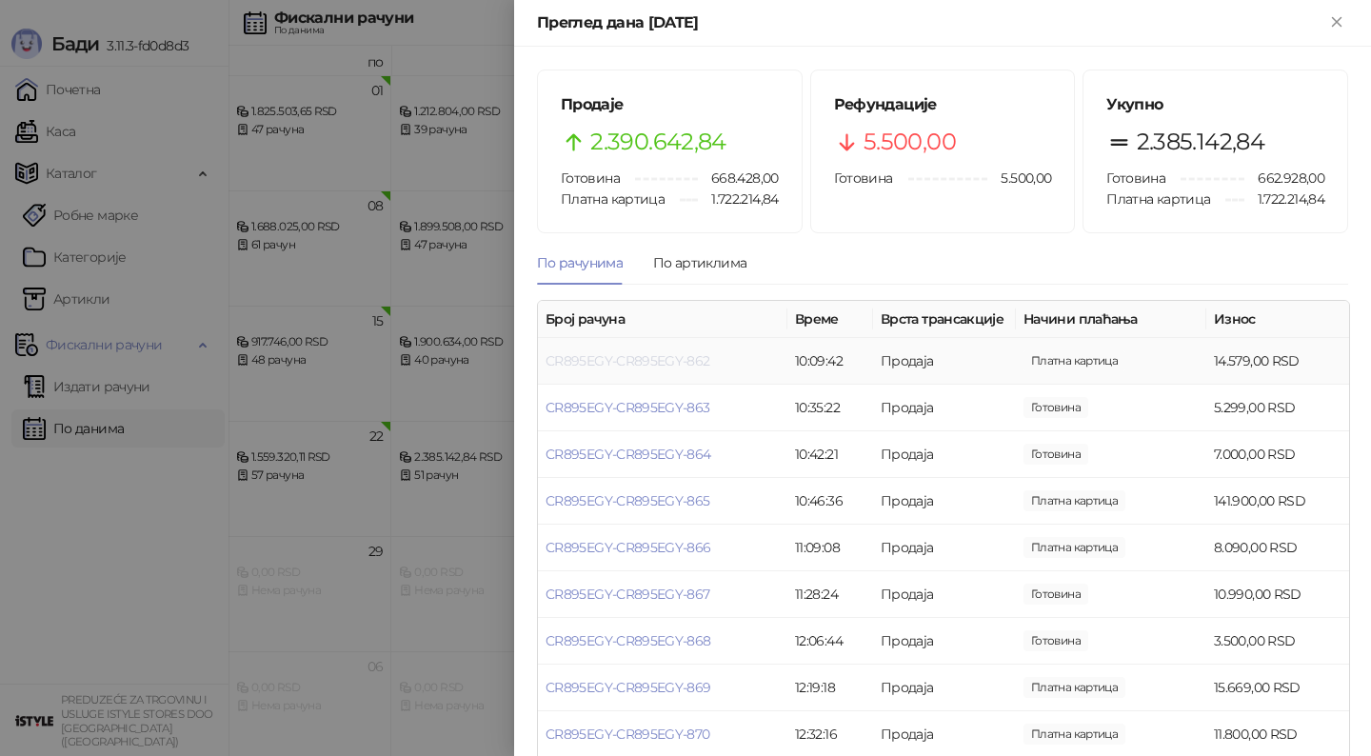
click at [643, 356] on link "CR895EGY-CR895EGY-862" at bounding box center [628, 360] width 165 height 17
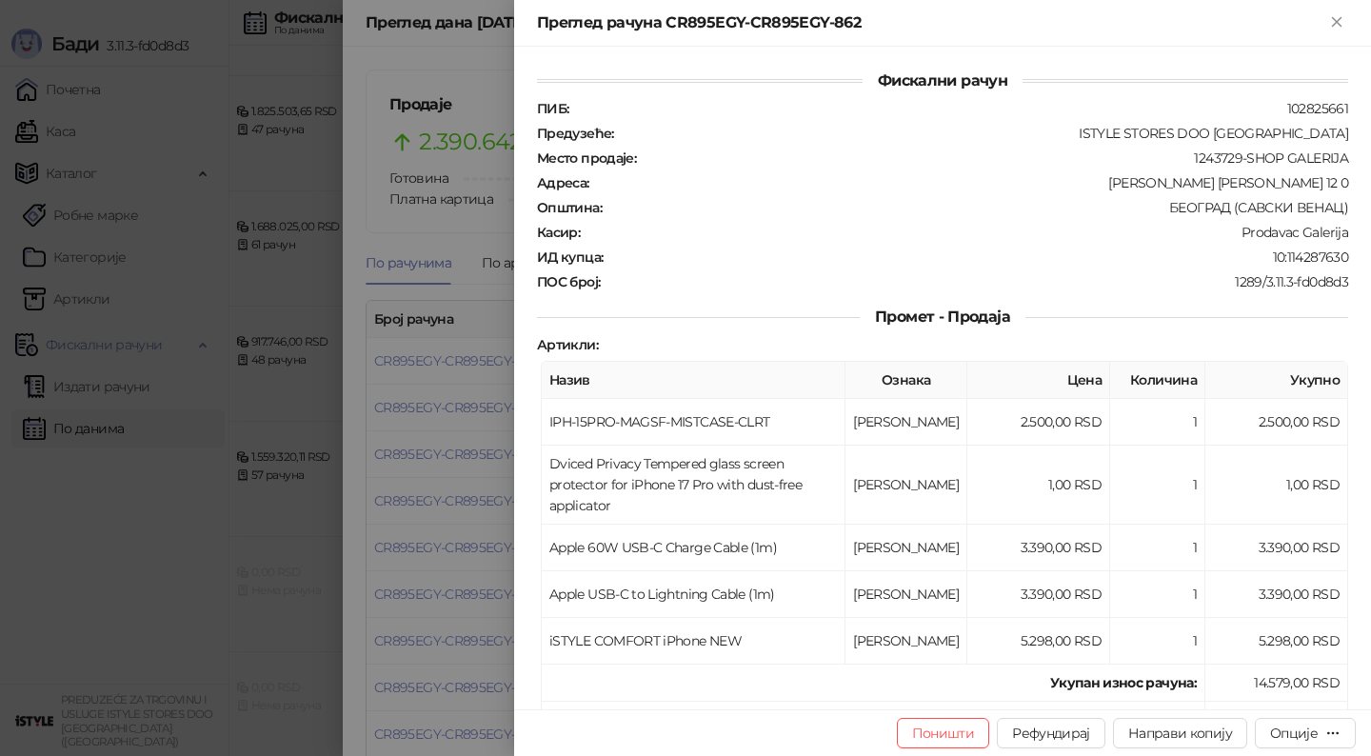
click at [451, 442] on div at bounding box center [685, 378] width 1371 height 756
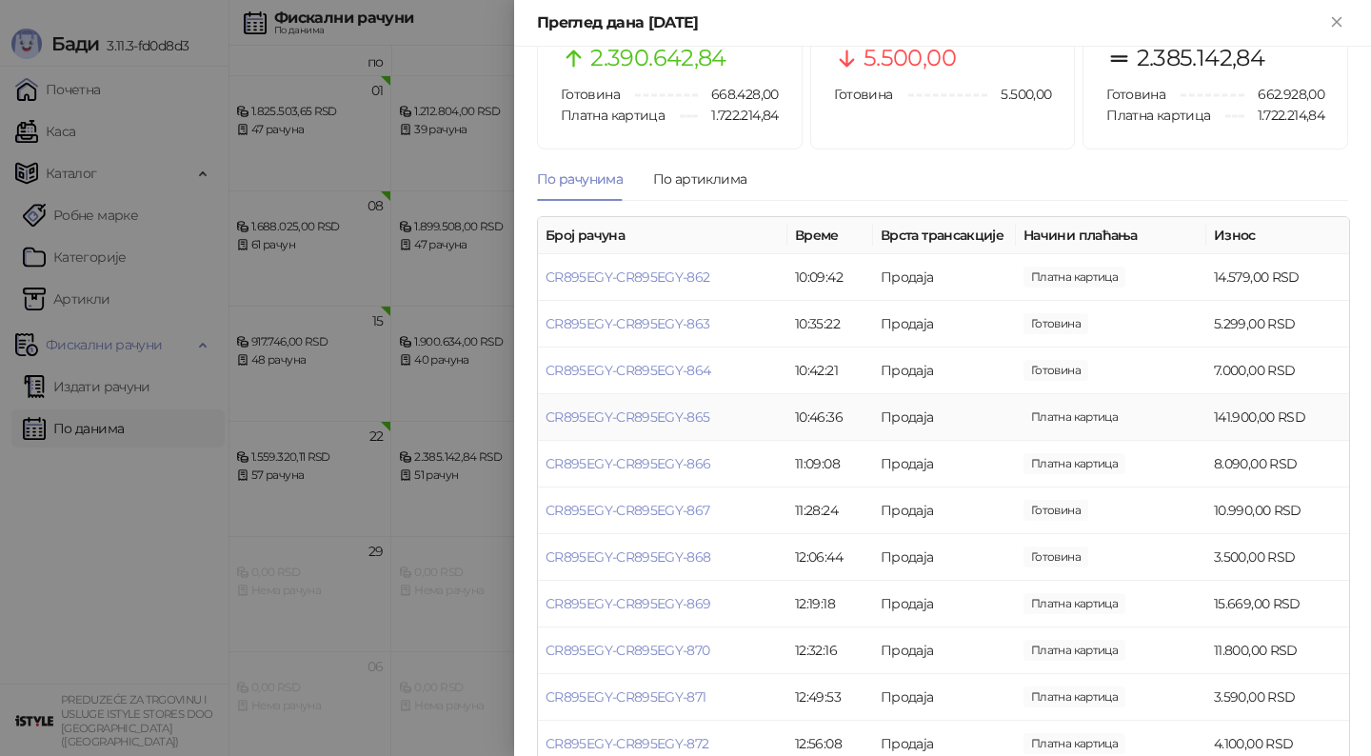
scroll to position [93, 0]
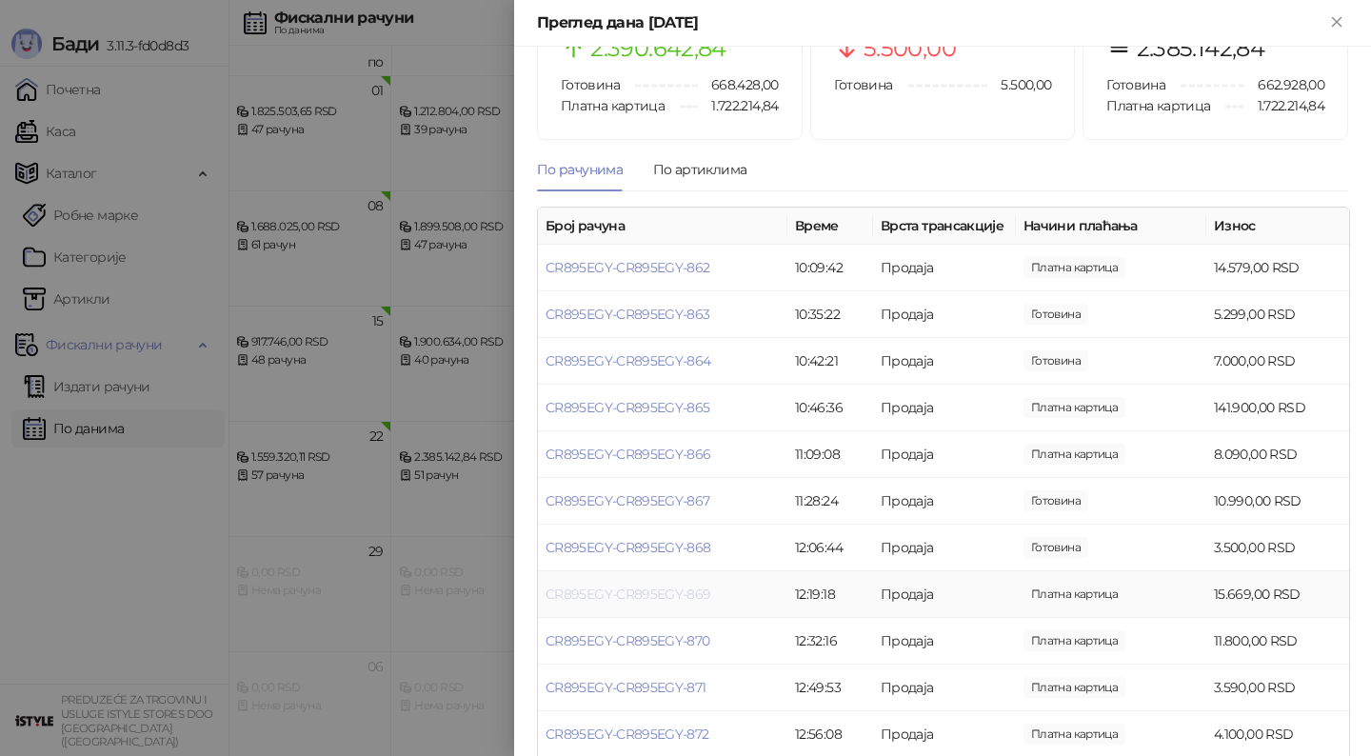
click at [622, 588] on link "CR895EGY-CR895EGY-869" at bounding box center [629, 594] width 166 height 17
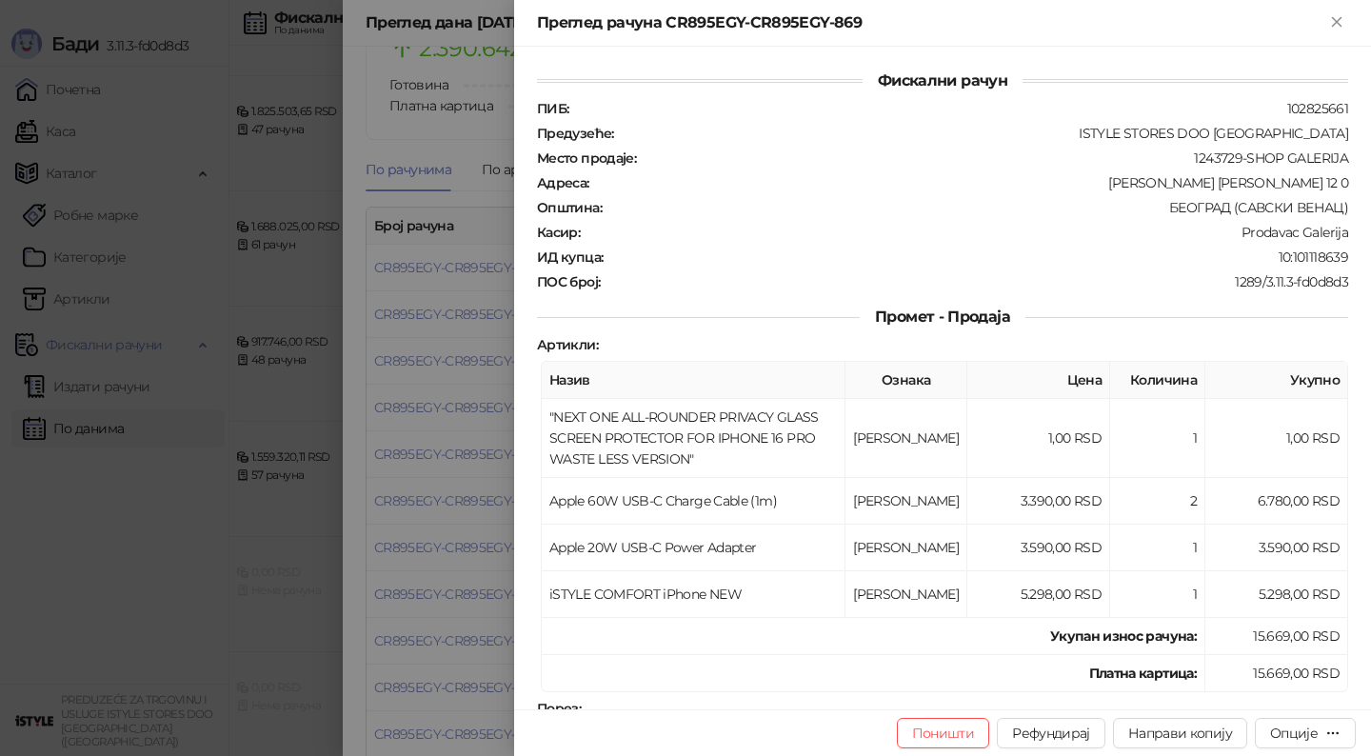
click at [443, 575] on div at bounding box center [685, 378] width 1371 height 756
